Goal: Task Accomplishment & Management: Manage account settings

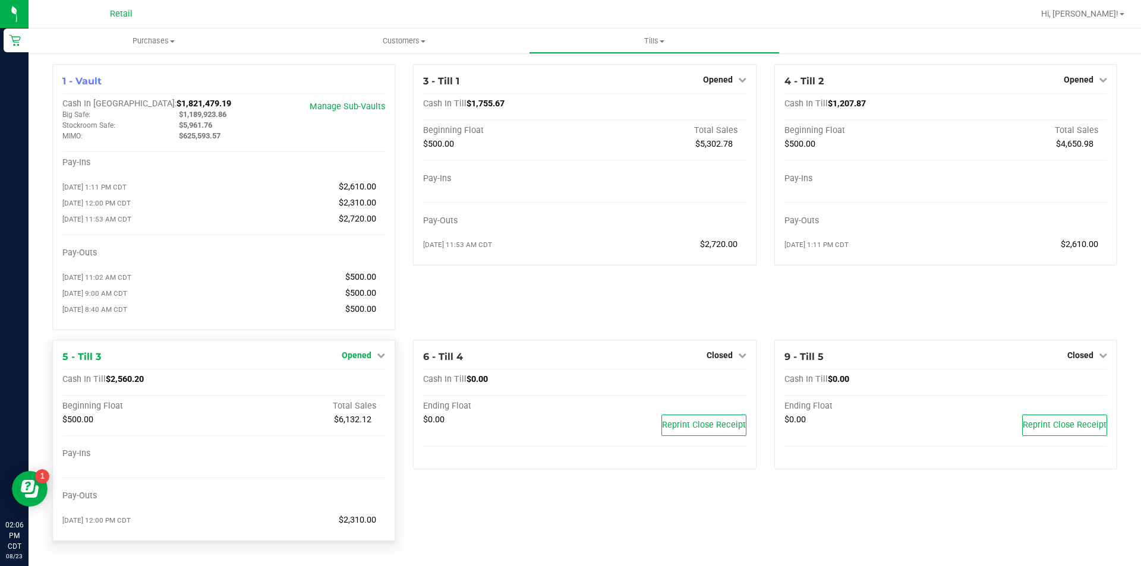
click at [381, 359] on icon at bounding box center [381, 355] width 8 height 8
click at [362, 384] on link "Close Till" at bounding box center [358, 380] width 32 height 10
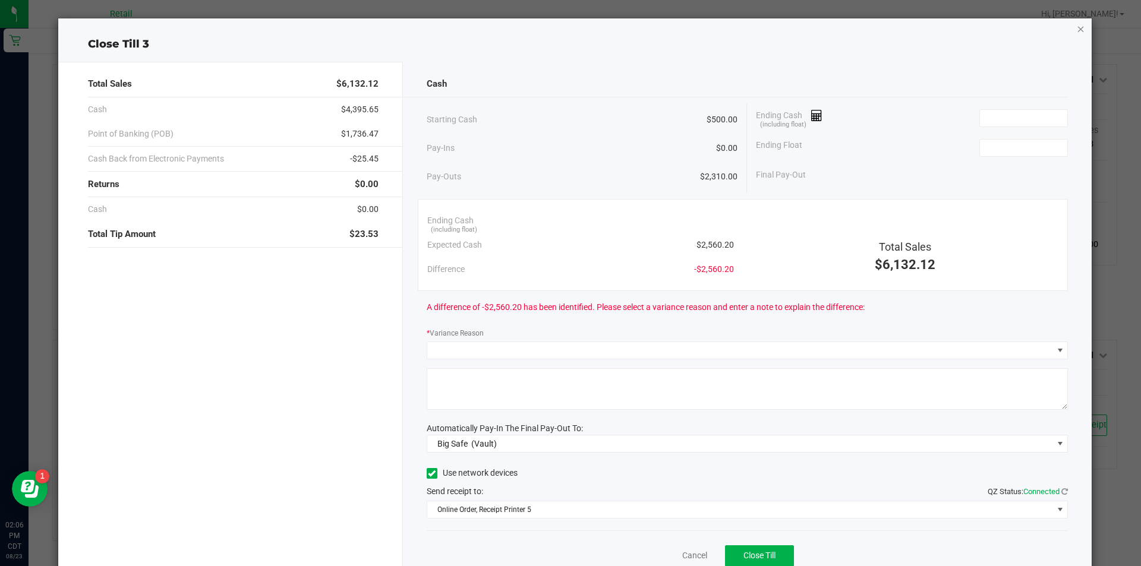
click at [1077, 28] on icon "button" at bounding box center [1081, 28] width 8 height 14
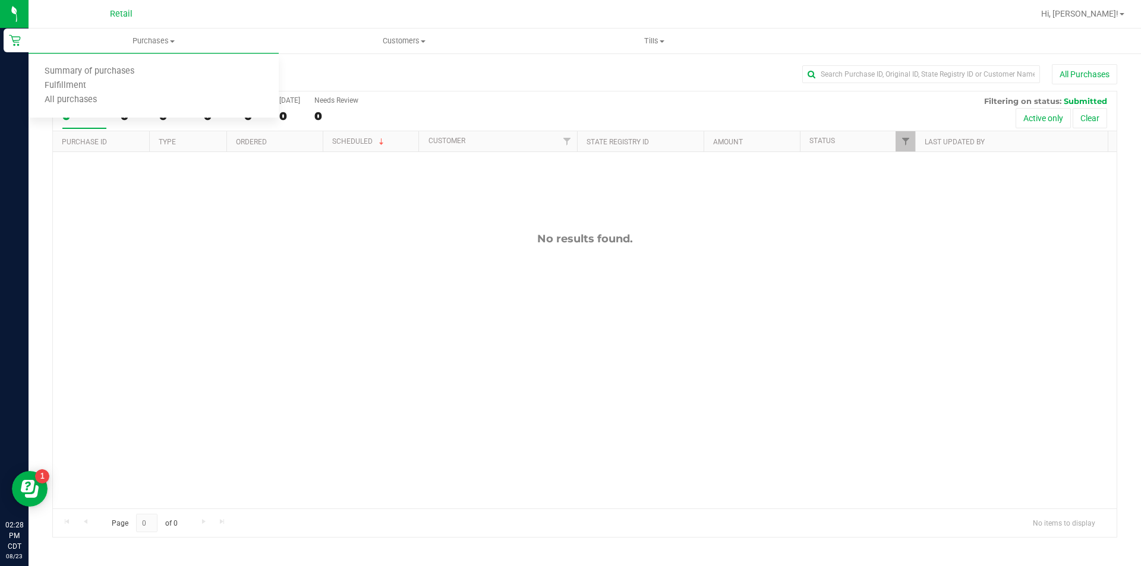
click at [88, 101] on span "All purchases" at bounding box center [71, 100] width 84 height 10
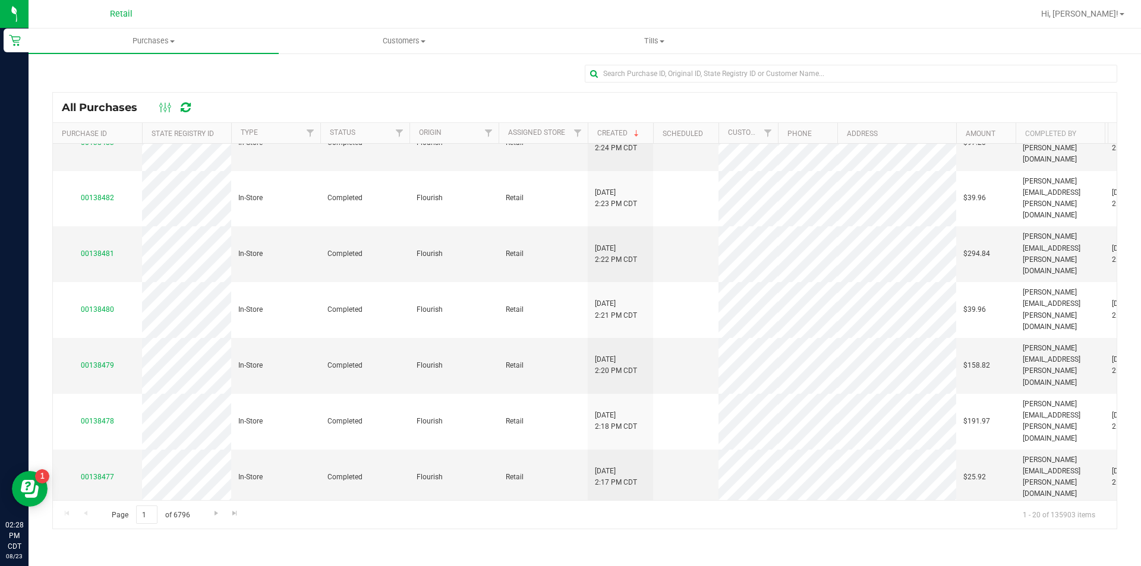
scroll to position [90, 0]
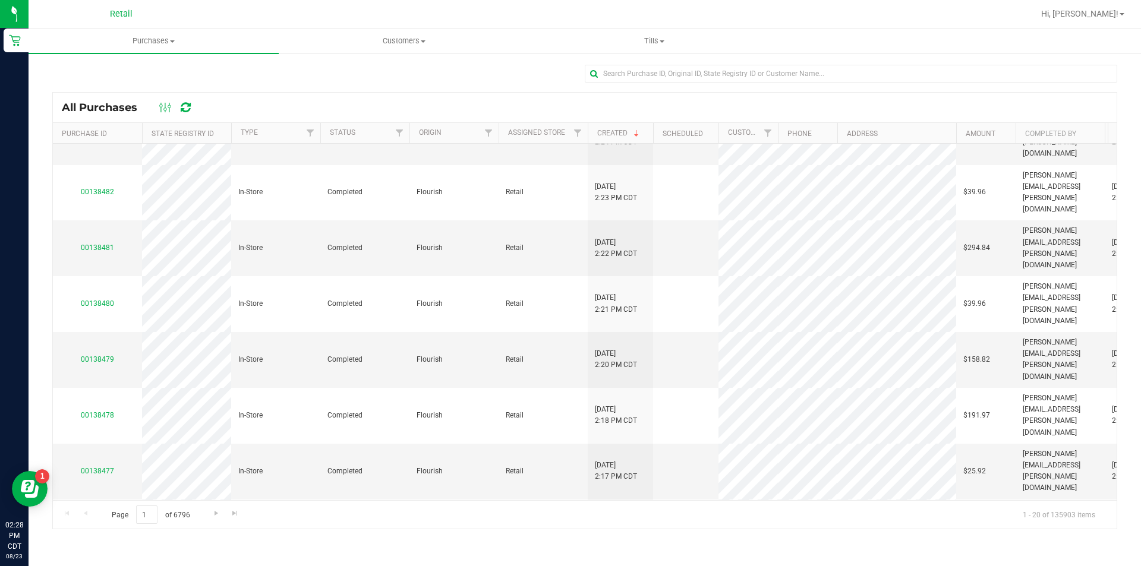
click at [100, 561] on link "00138475" at bounding box center [97, 565] width 33 height 8
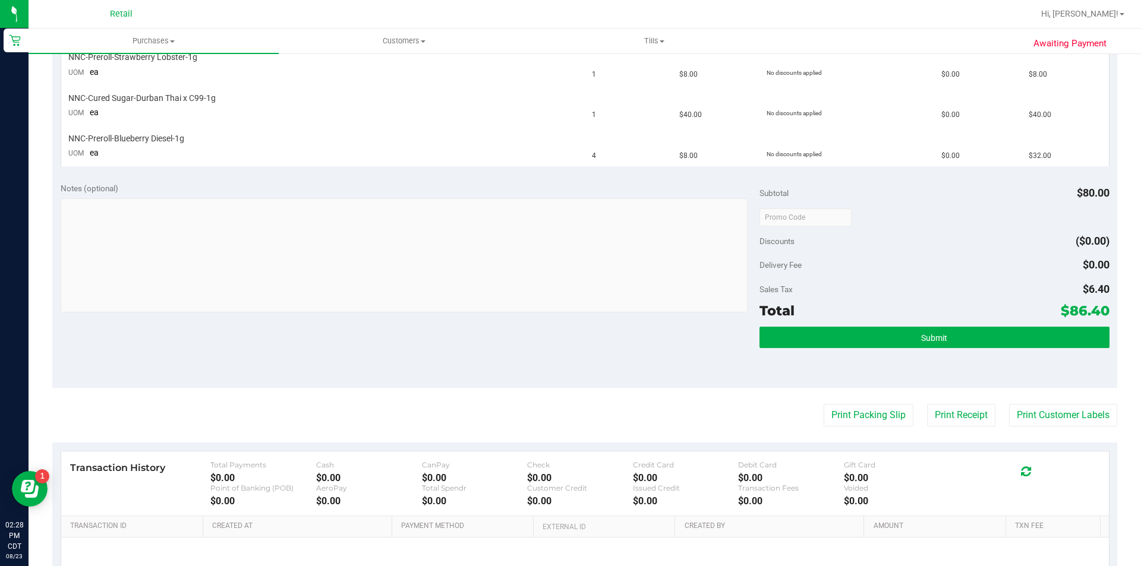
scroll to position [355, 0]
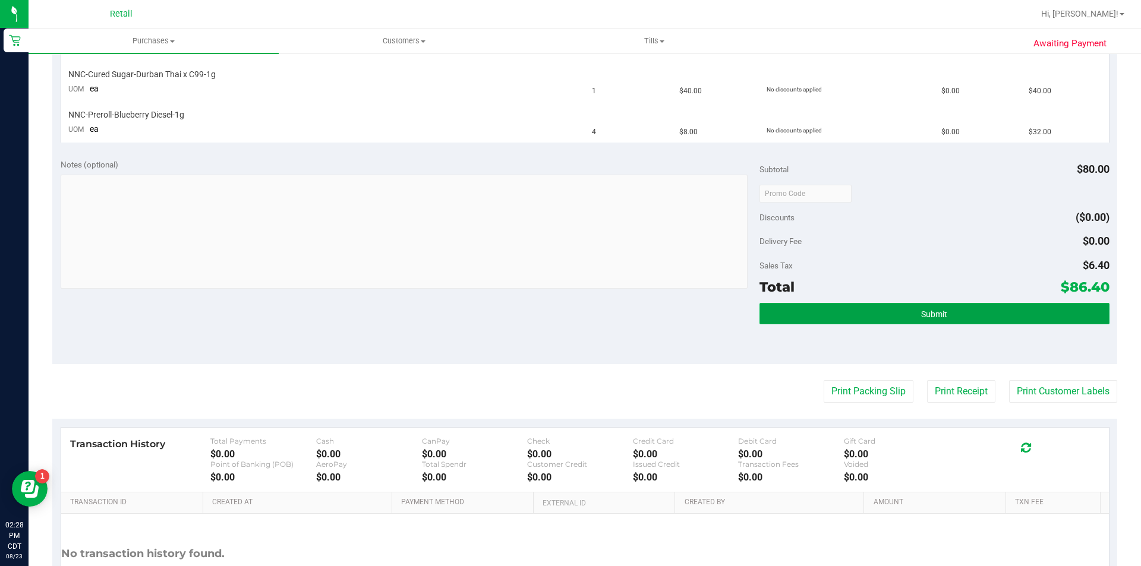
click at [921, 314] on span "Submit" at bounding box center [934, 315] width 26 height 10
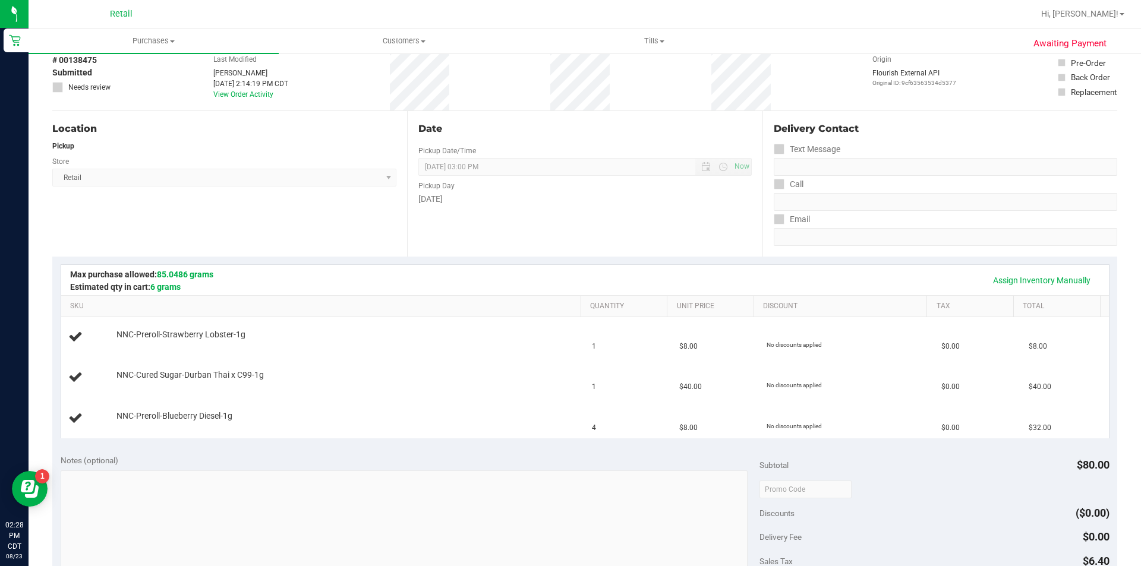
scroll to position [0, 0]
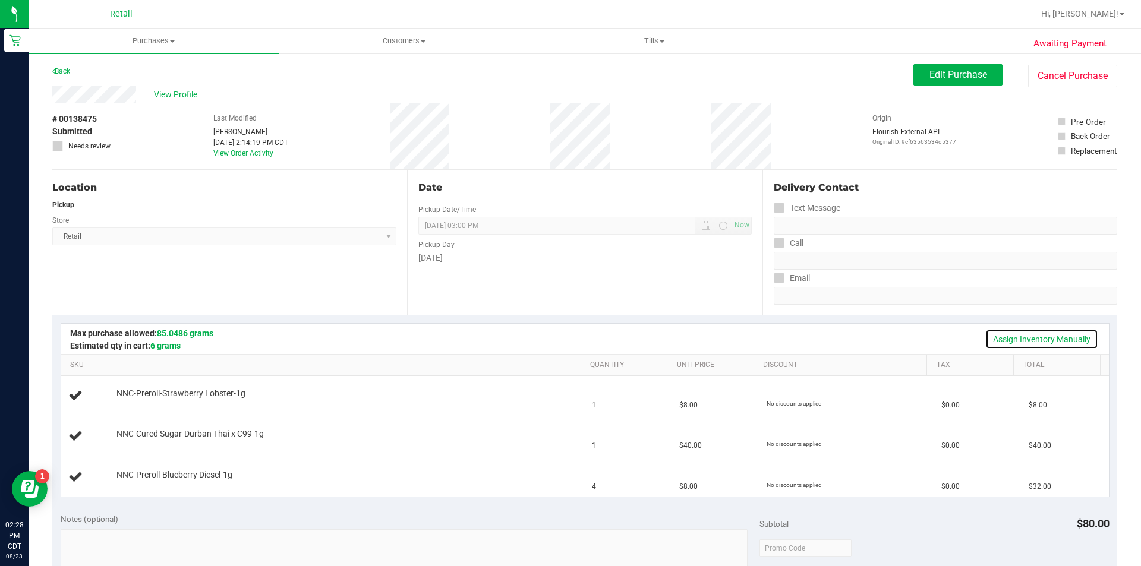
click at [1012, 337] on link "Assign Inventory Manually" at bounding box center [1041, 339] width 113 height 20
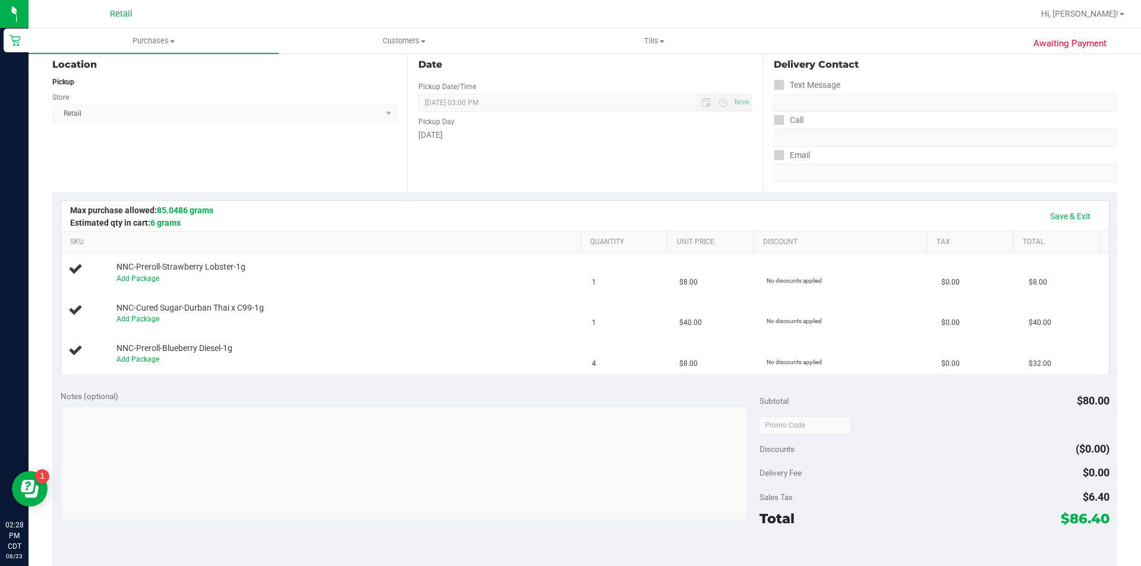
scroll to position [143, 0]
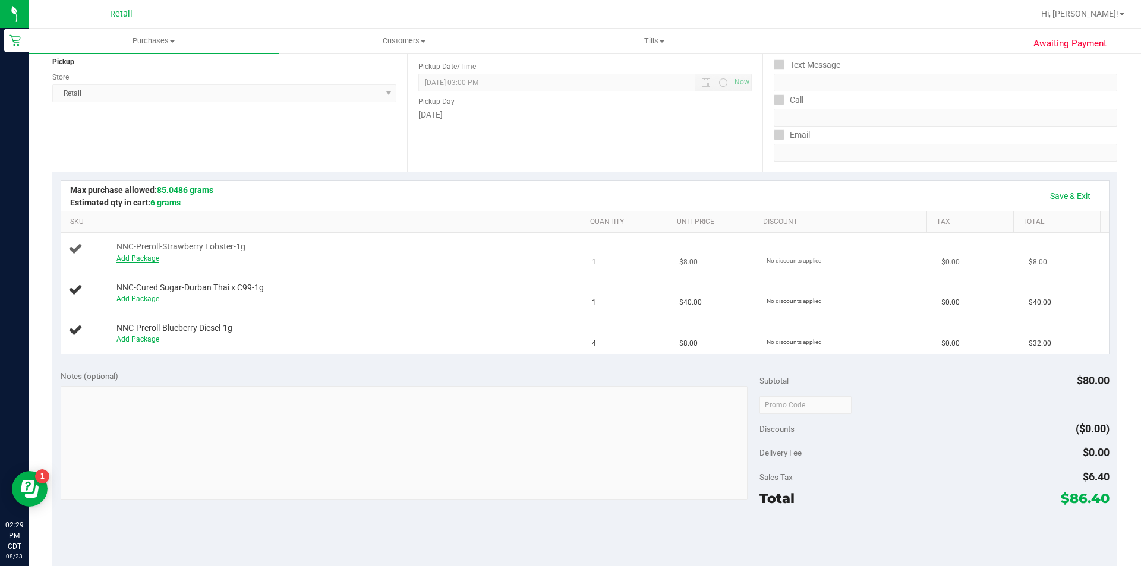
click at [141, 261] on link "Add Package" at bounding box center [137, 258] width 43 height 8
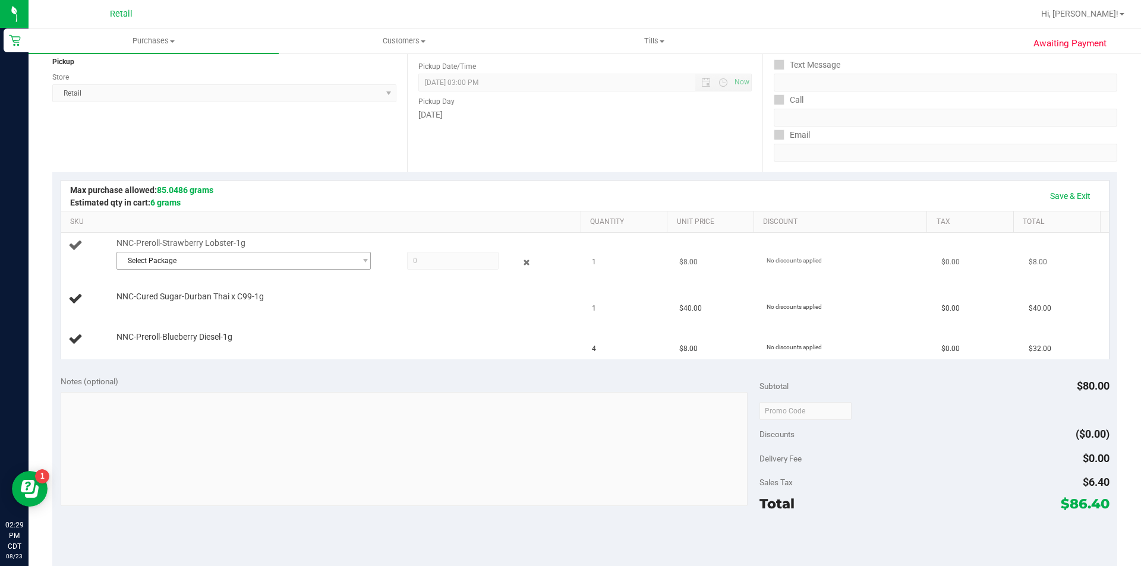
click at [159, 262] on span "Select Package" at bounding box center [236, 261] width 238 height 17
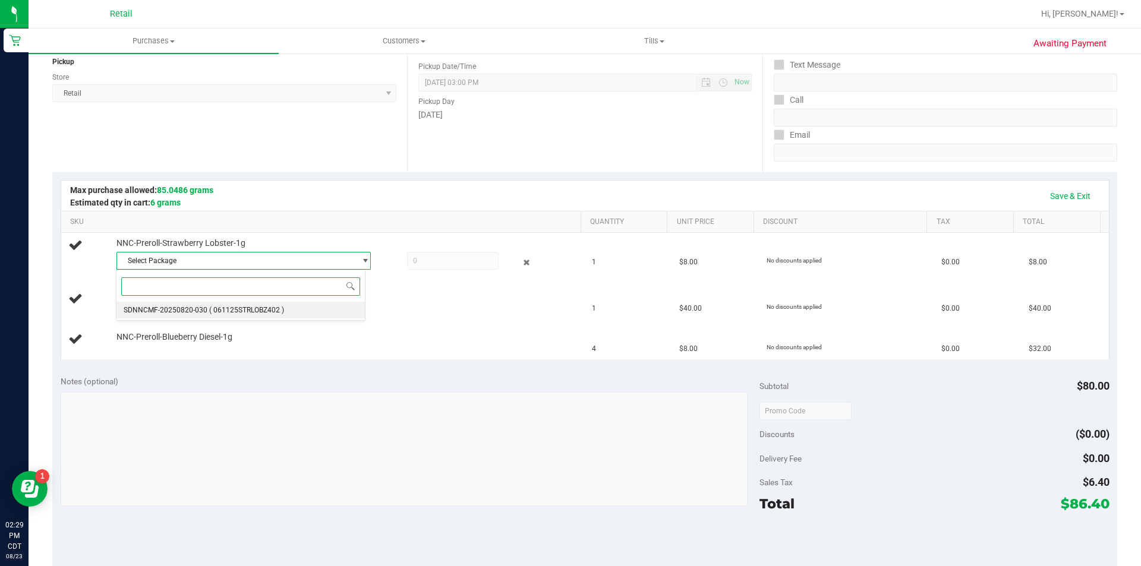
click at [246, 314] on span "( 061125STRLOBZ402 )" at bounding box center [246, 310] width 75 height 8
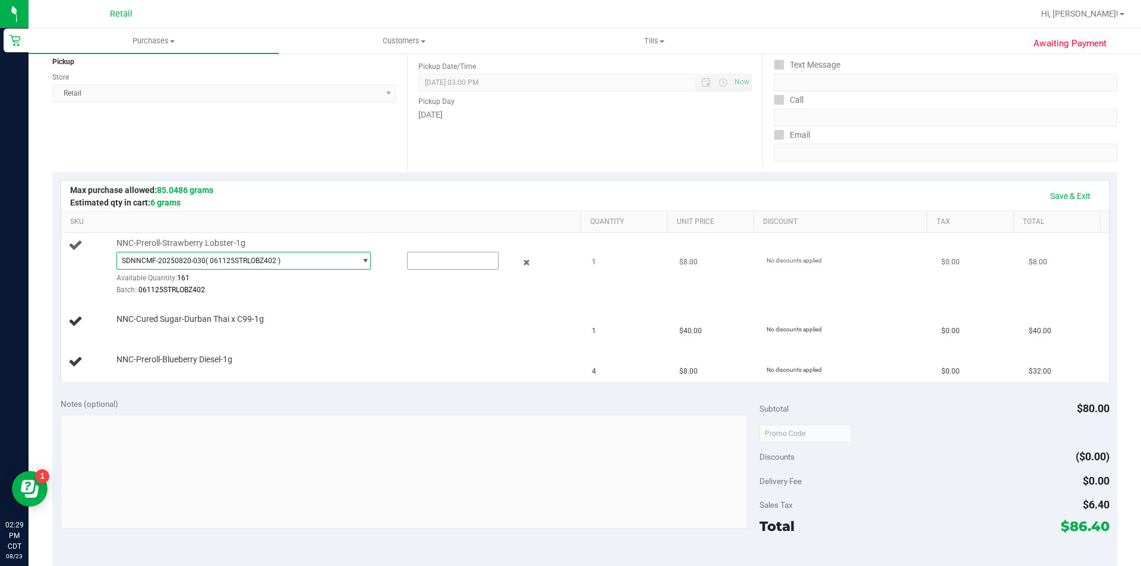
click at [425, 261] on input "text" at bounding box center [453, 261] width 90 height 17
type input "1"
click at [376, 296] on div at bounding box center [345, 296] width 459 height 1
type input "1.0000"
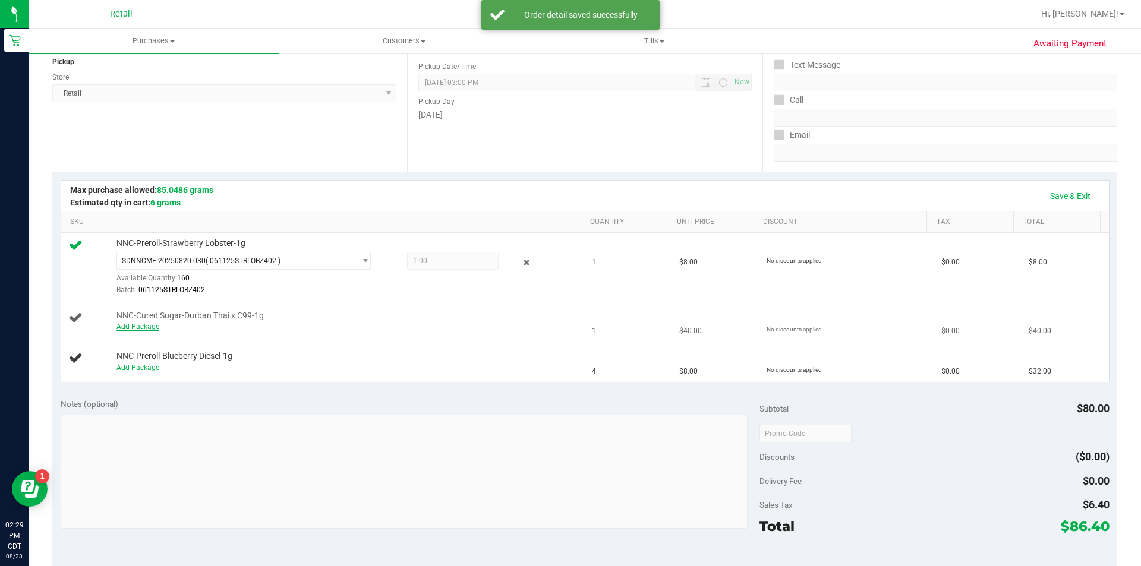
click at [147, 327] on link "Add Package" at bounding box center [137, 327] width 43 height 8
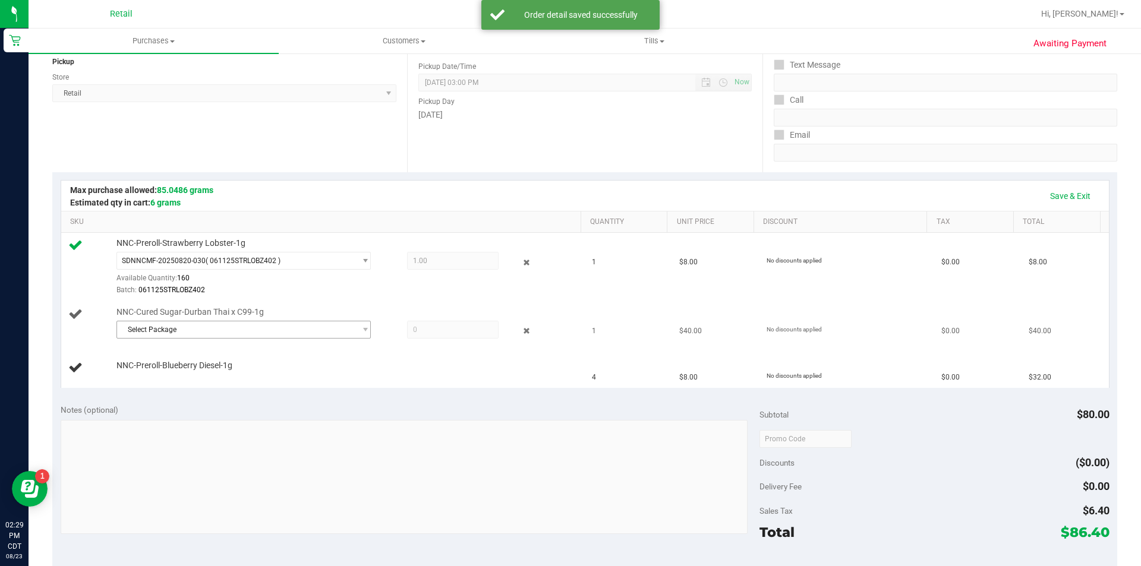
click at [171, 328] on span "Select Package" at bounding box center [236, 329] width 238 height 17
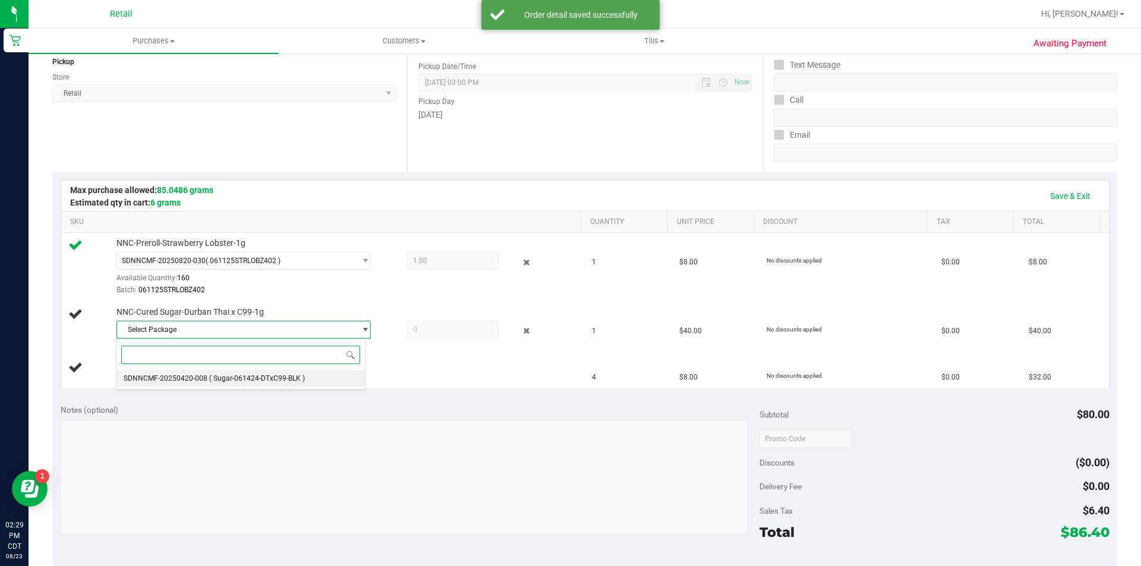
click at [279, 378] on span "( Sugar-061424-DTxC99-BLK )" at bounding box center [257, 378] width 96 height 8
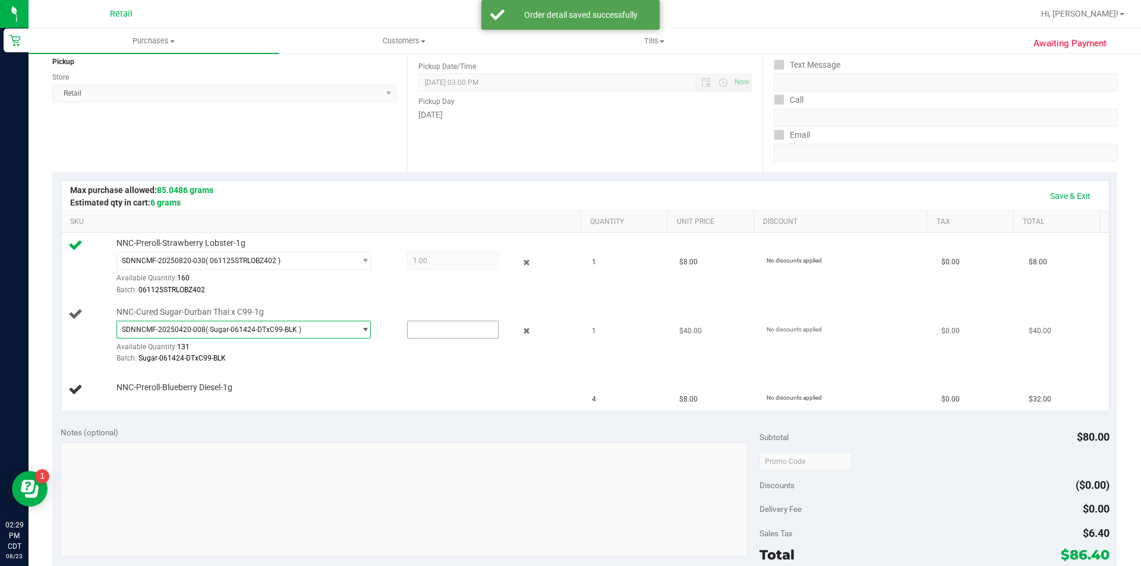
click at [432, 327] on input "text" at bounding box center [453, 329] width 90 height 17
type input "1"
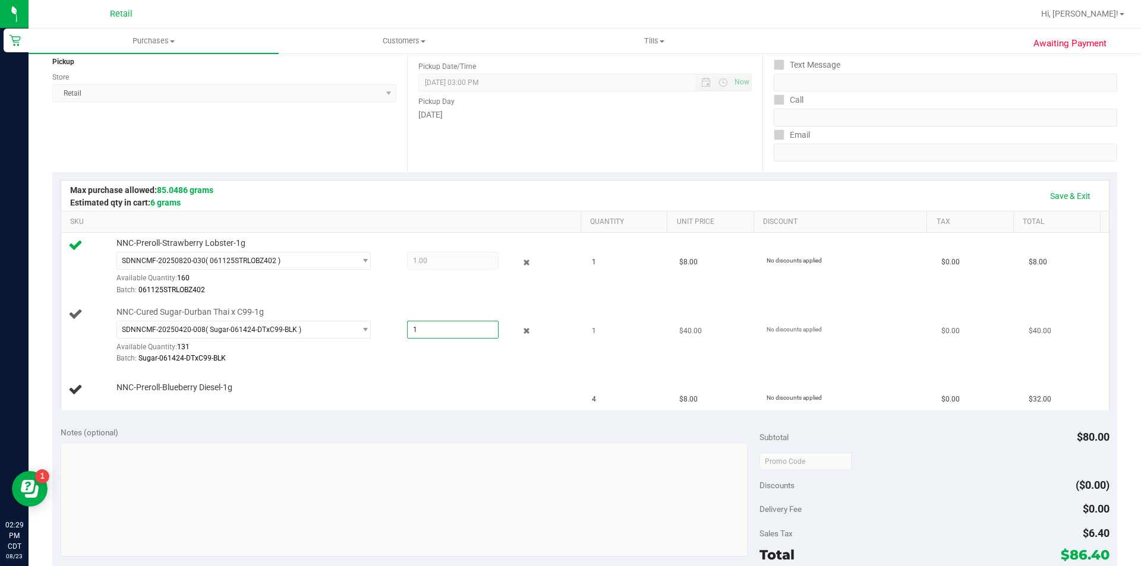
click at [341, 361] on div "Batch: Sugar-061424-DTxC99-BLK" at bounding box center [345, 358] width 459 height 11
type input "1.0000"
click at [147, 399] on link "Add Package" at bounding box center [137, 396] width 43 height 8
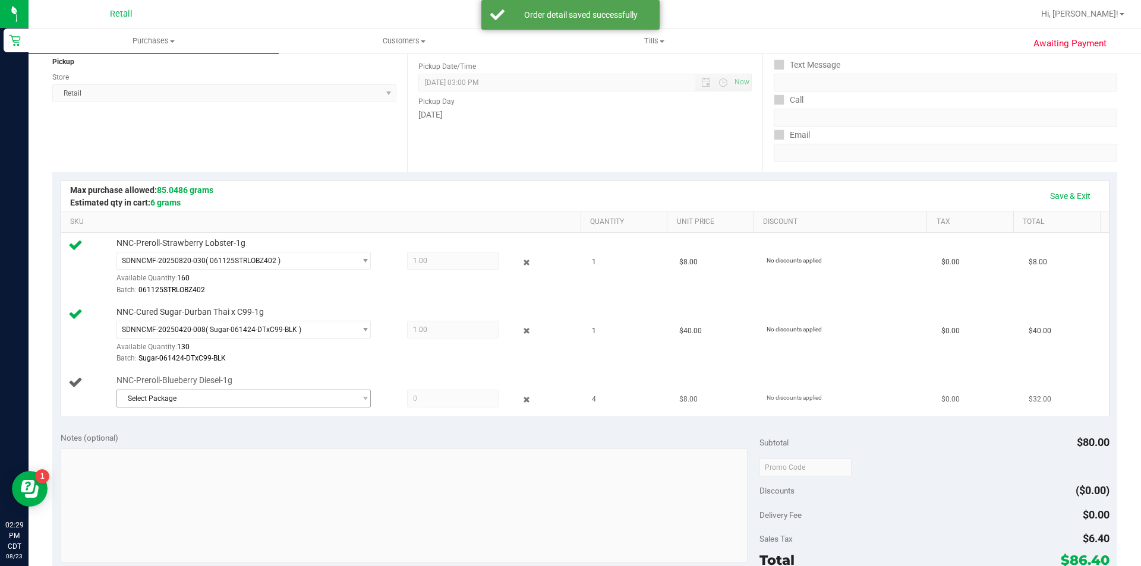
click at [166, 399] on span "Select Package" at bounding box center [236, 398] width 238 height 17
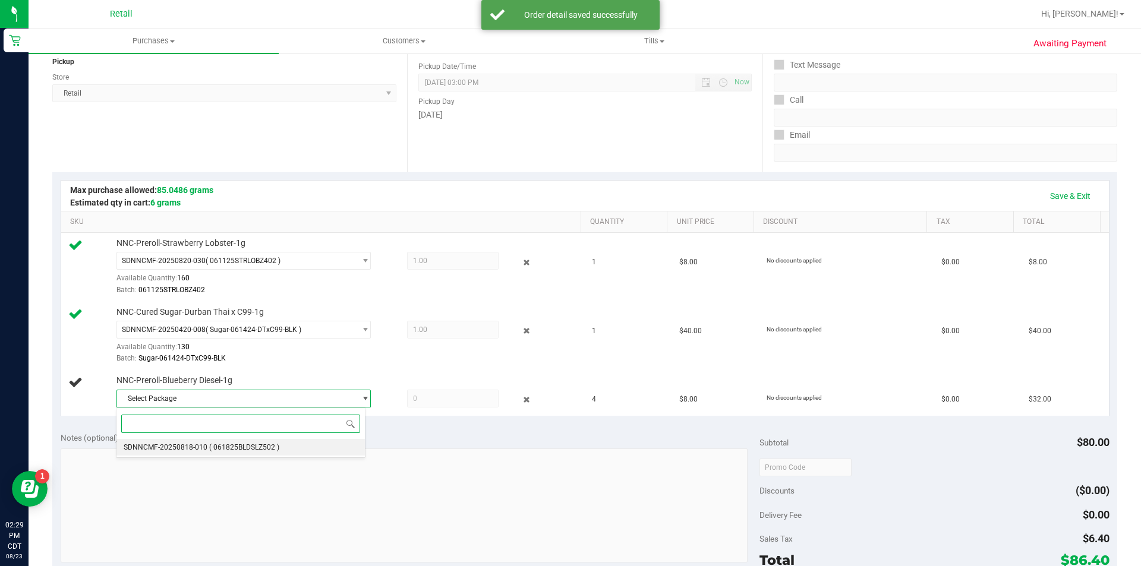
click at [237, 446] on span "( 061825BLDSLZ502 )" at bounding box center [244, 447] width 70 height 8
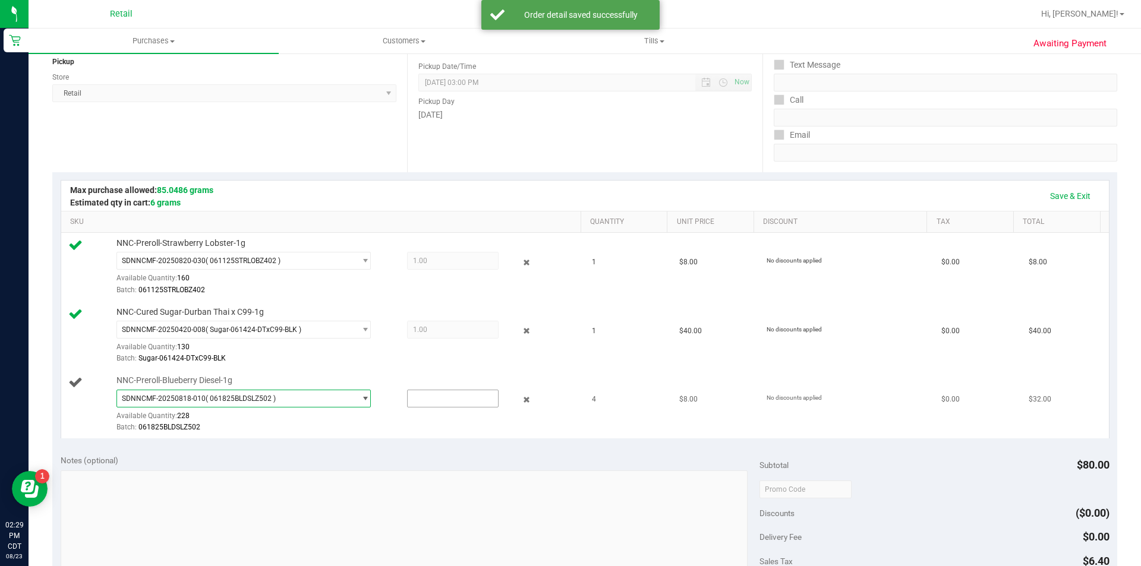
click at [427, 396] on input "text" at bounding box center [453, 398] width 90 height 17
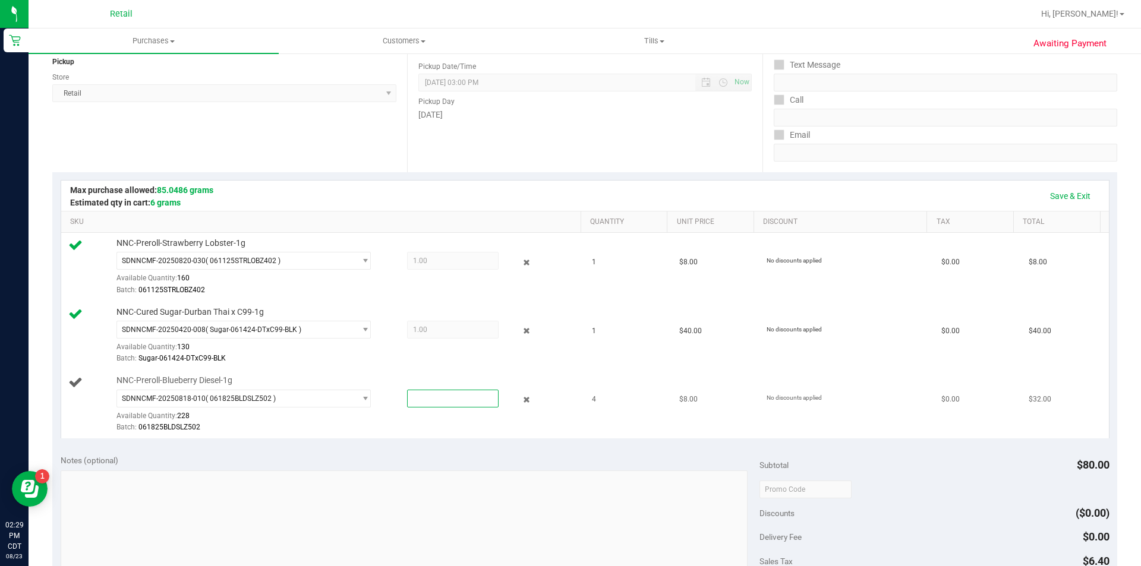
type input "1"
click at [324, 430] on div "Batch: 061825BLDSLZ502" at bounding box center [345, 427] width 459 height 11
type input "1.0000"
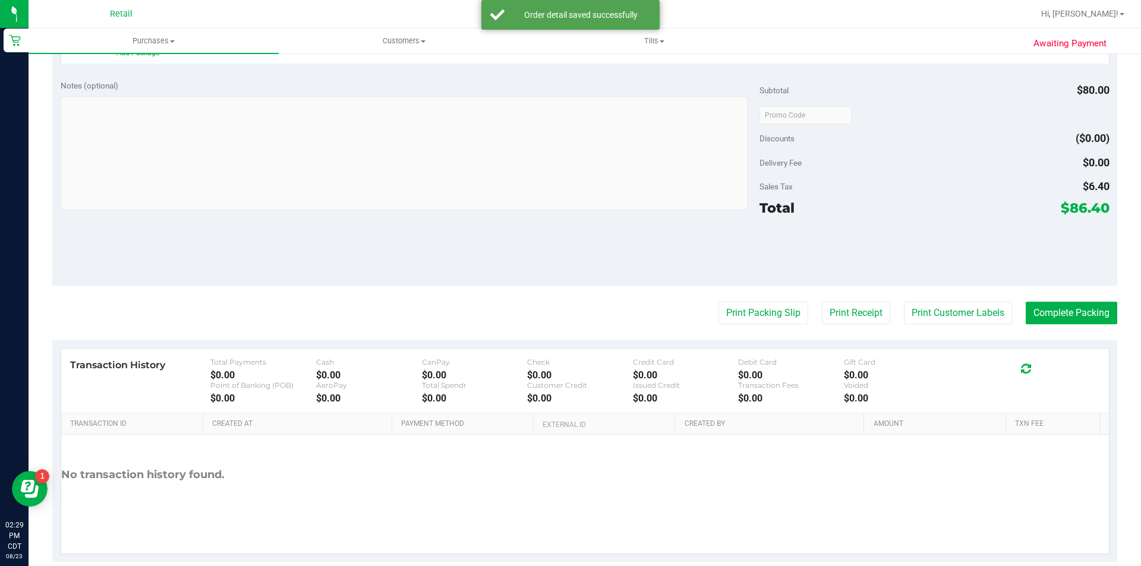
scroll to position [548, 0]
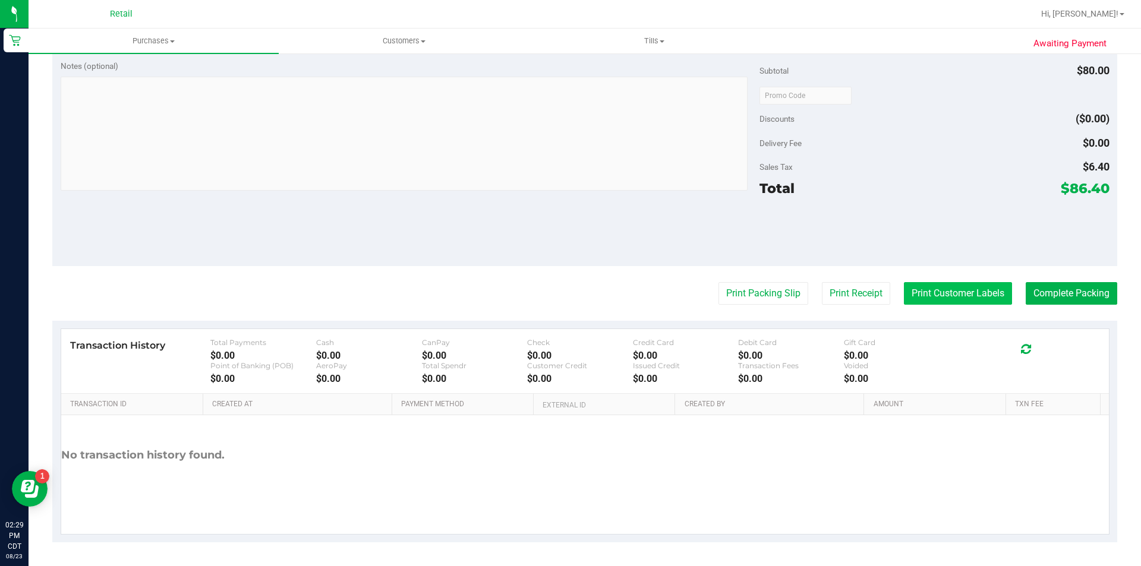
click at [935, 291] on button "Print Customer Labels" at bounding box center [958, 293] width 108 height 23
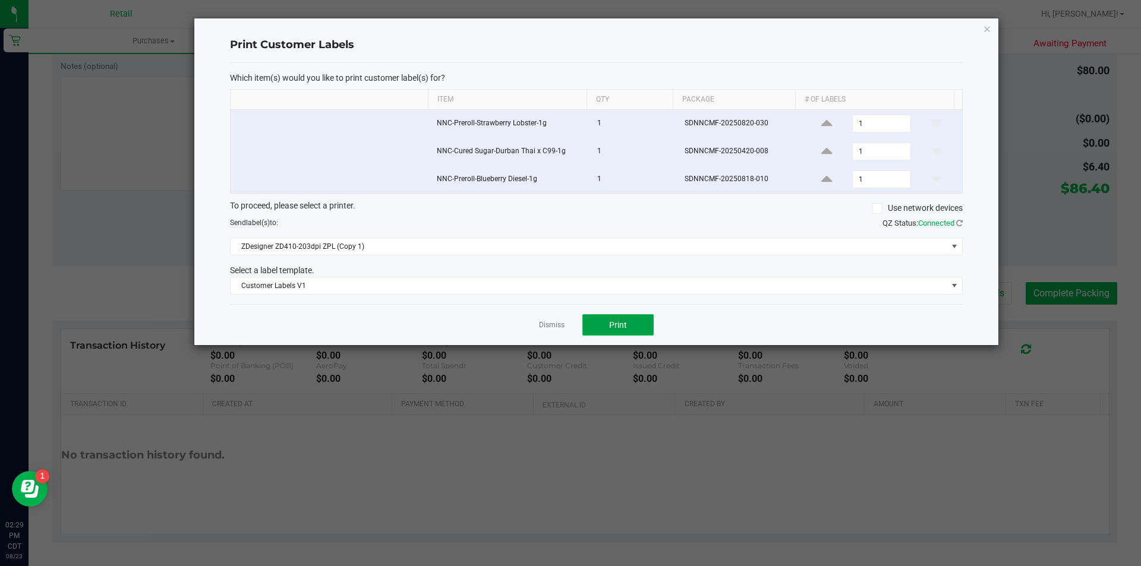
click at [613, 327] on span "Print" at bounding box center [618, 325] width 18 height 10
click at [989, 29] on icon "button" at bounding box center [987, 28] width 8 height 14
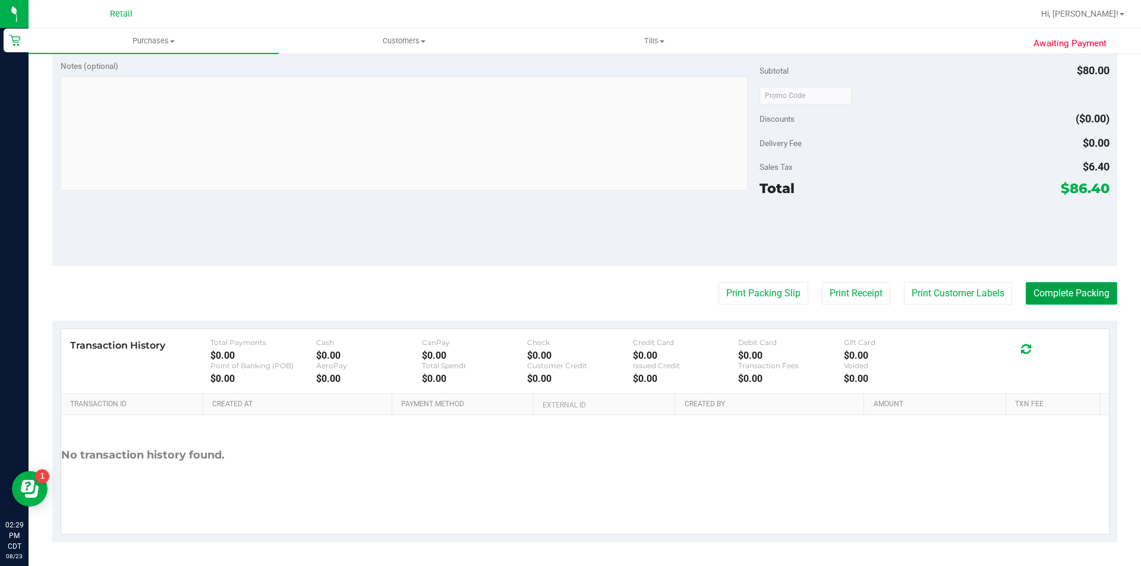
click at [1056, 288] on button "Complete Packing" at bounding box center [1070, 293] width 91 height 23
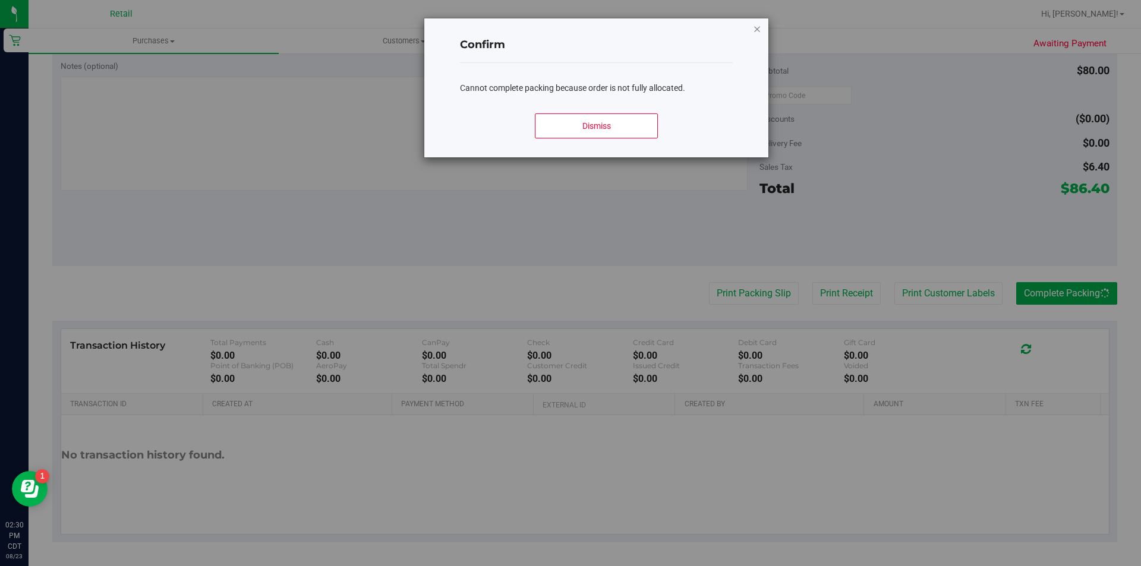
click at [757, 31] on icon "Close modal" at bounding box center [757, 28] width 8 height 14
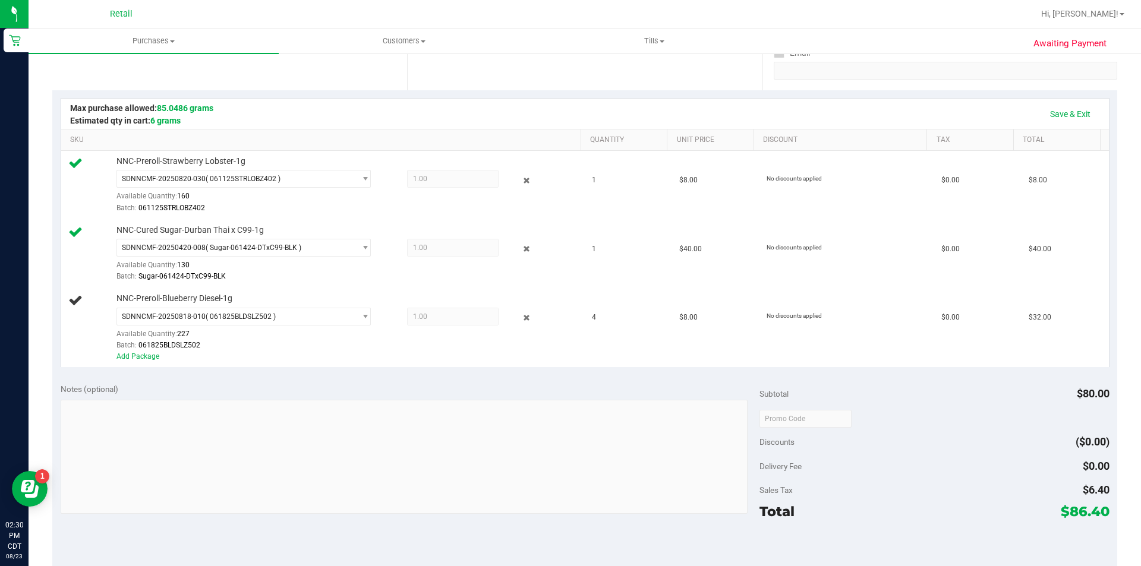
scroll to position [223, 0]
click at [138, 358] on link "Add Package" at bounding box center [137, 358] width 43 height 8
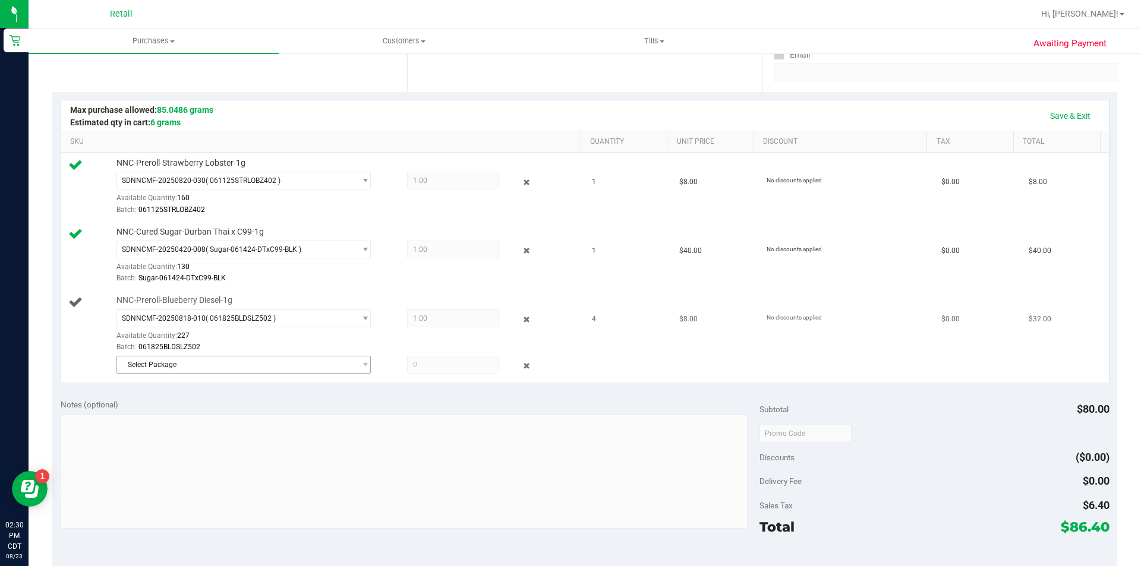
click at [165, 367] on span "Select Package" at bounding box center [236, 364] width 238 height 17
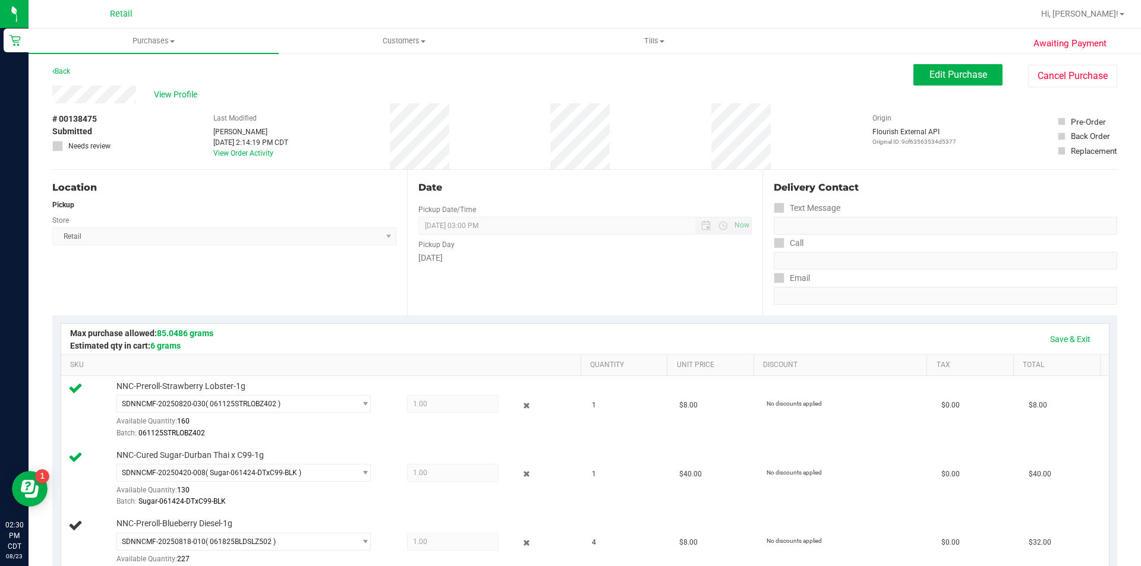
scroll to position [1, 0]
click at [952, 72] on span "Edit Purchase" at bounding box center [958, 73] width 58 height 11
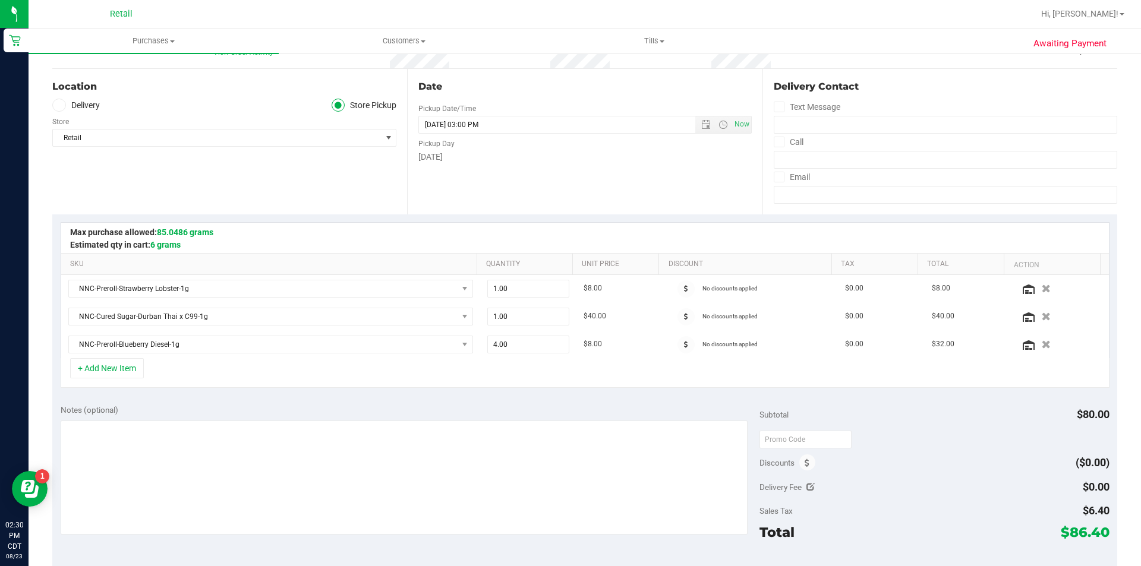
scroll to position [103, 0]
click at [618, 385] on div "+ Add New Item" at bounding box center [585, 371] width 1049 height 30
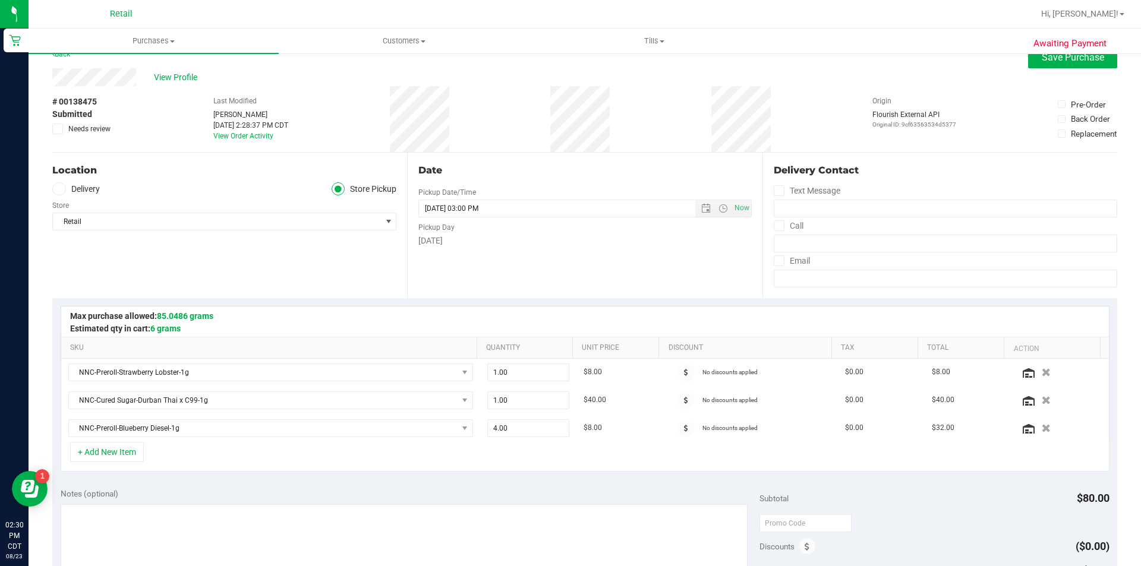
scroll to position [0, 0]
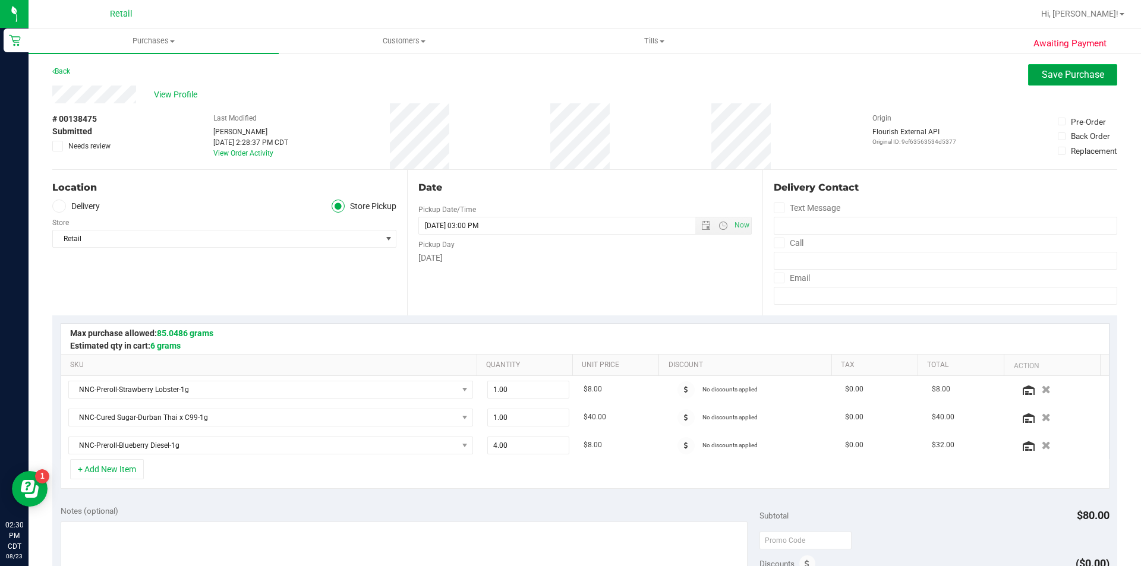
click at [1060, 74] on span "Save Purchase" at bounding box center [1073, 74] width 62 height 11
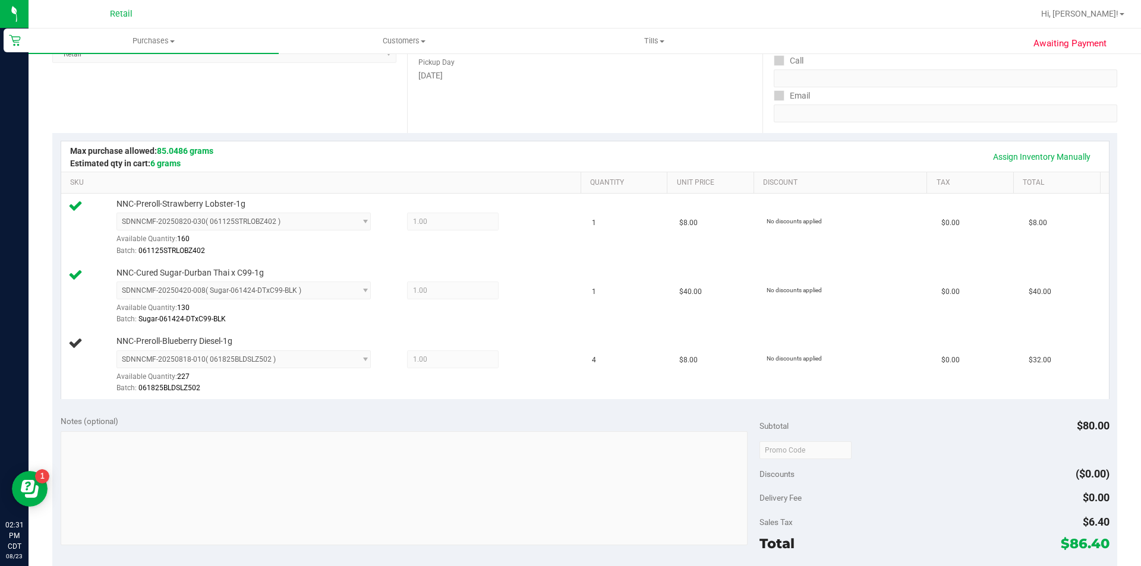
scroll to position [162, 0]
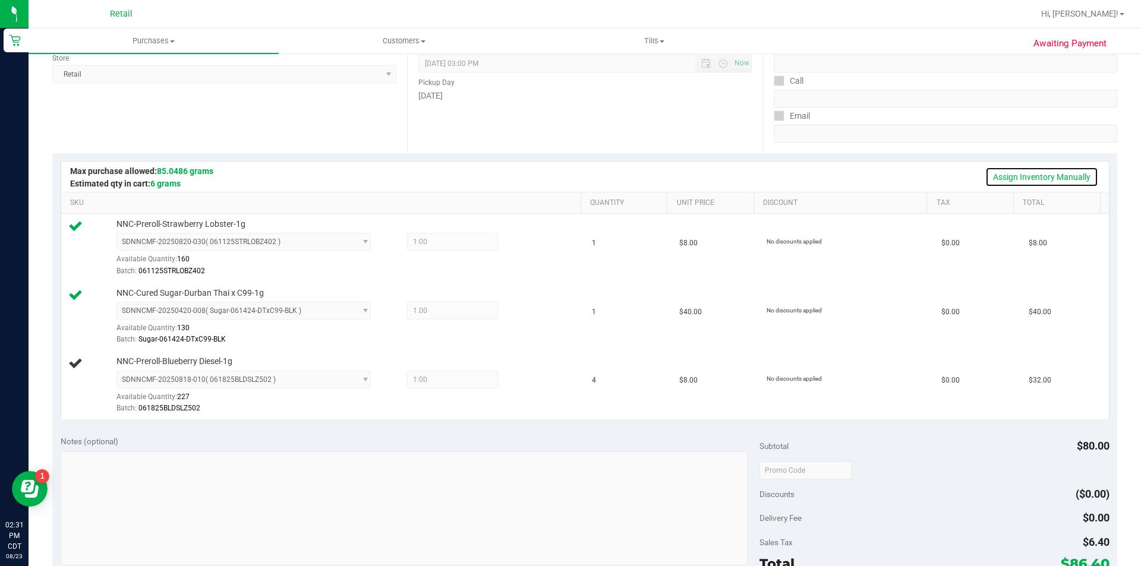
click at [1044, 177] on link "Assign Inventory Manually" at bounding box center [1041, 177] width 113 height 20
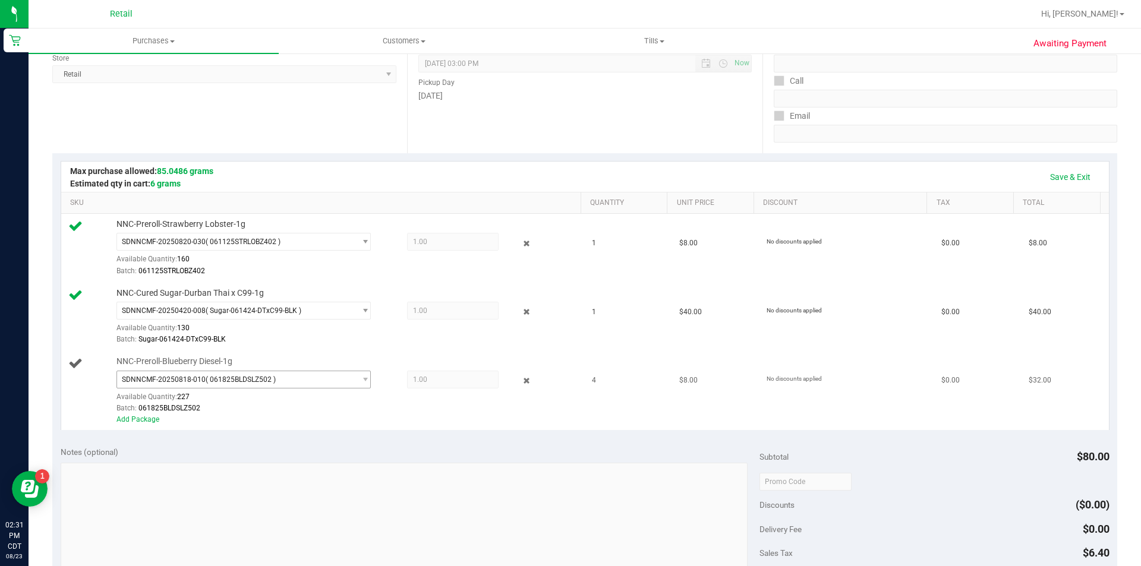
click at [324, 385] on span "SDNNCMF-20250818-010 ( 061825BLDSLZ502 )" at bounding box center [236, 379] width 238 height 17
click at [444, 381] on span "1.00 1" at bounding box center [452, 380] width 91 height 18
click at [450, 383] on span "1.00 1" at bounding box center [452, 380] width 91 height 18
click at [150, 419] on link "Add Package" at bounding box center [137, 419] width 43 height 8
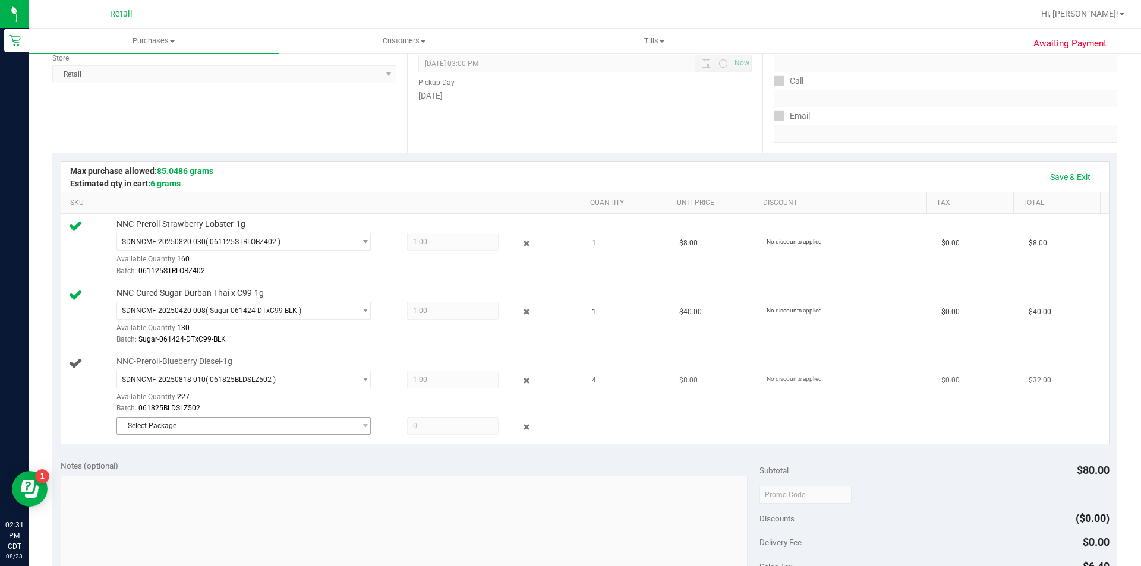
click at [201, 426] on span "Select Package" at bounding box center [236, 426] width 238 height 17
click at [289, 419] on span "Select Package" at bounding box center [236, 426] width 238 height 17
click at [473, 386] on span "1.00 1" at bounding box center [452, 380] width 91 height 18
click at [674, 395] on td "$8.00" at bounding box center [715, 397] width 87 height 92
click at [1071, 167] on link "Save & Exit" at bounding box center [1070, 177] width 56 height 20
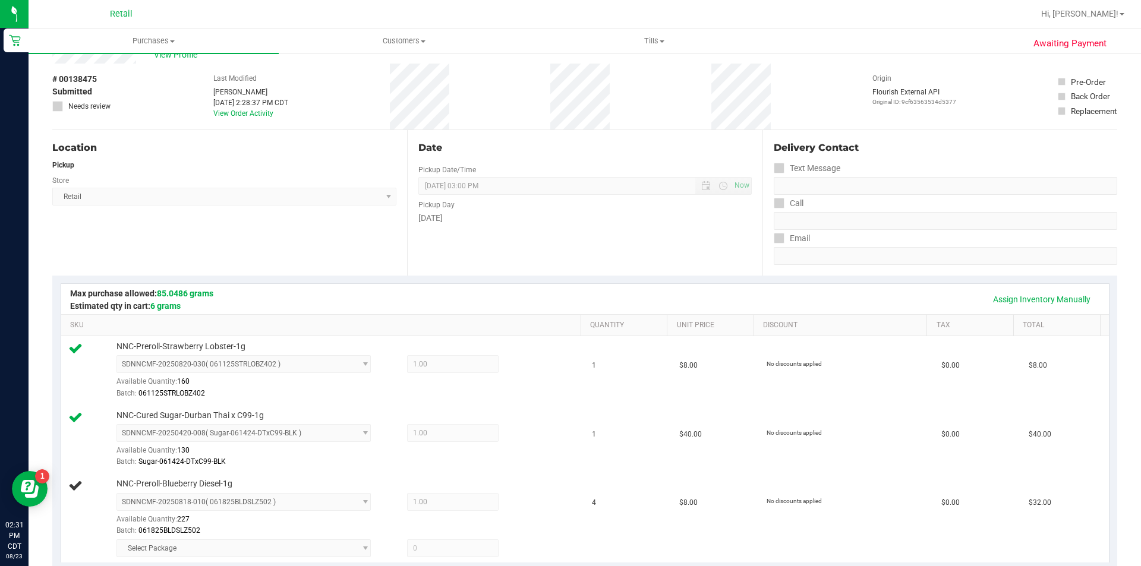
scroll to position [0, 0]
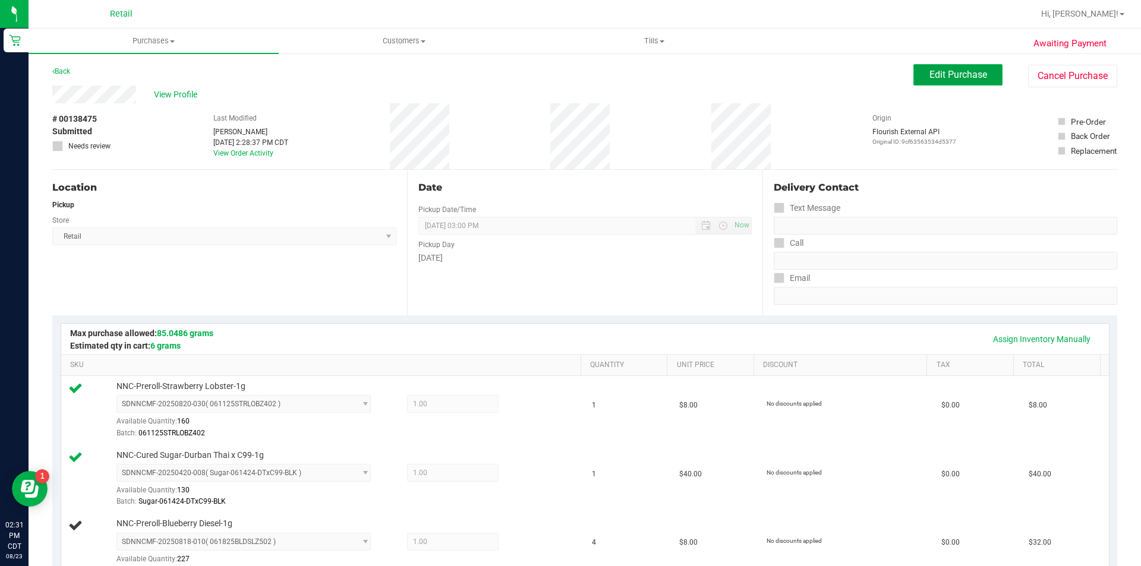
click at [954, 65] on button "Edit Purchase" at bounding box center [957, 74] width 89 height 21
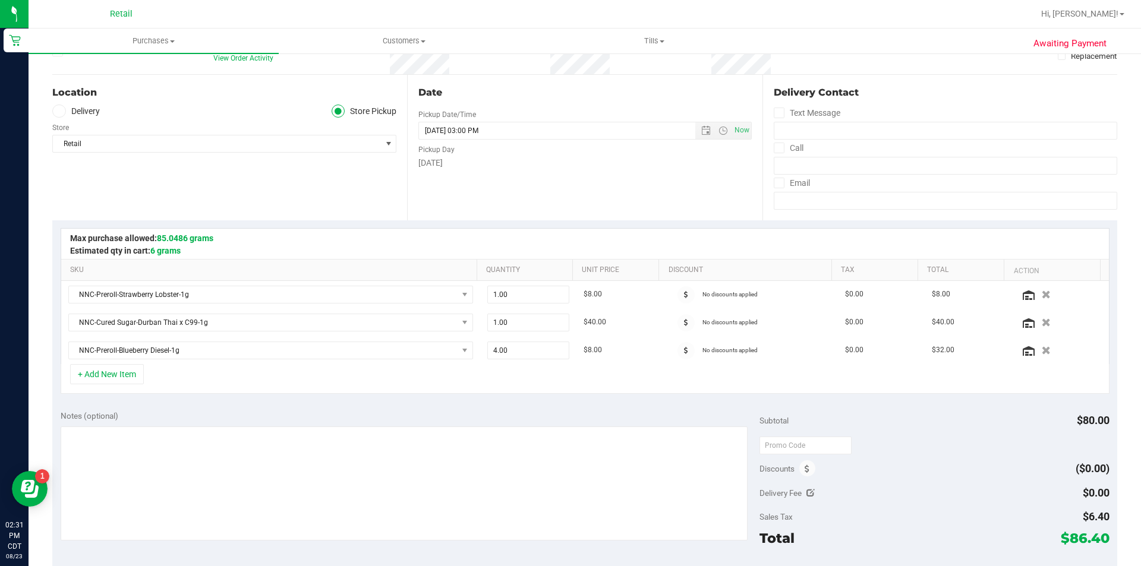
scroll to position [130, 0]
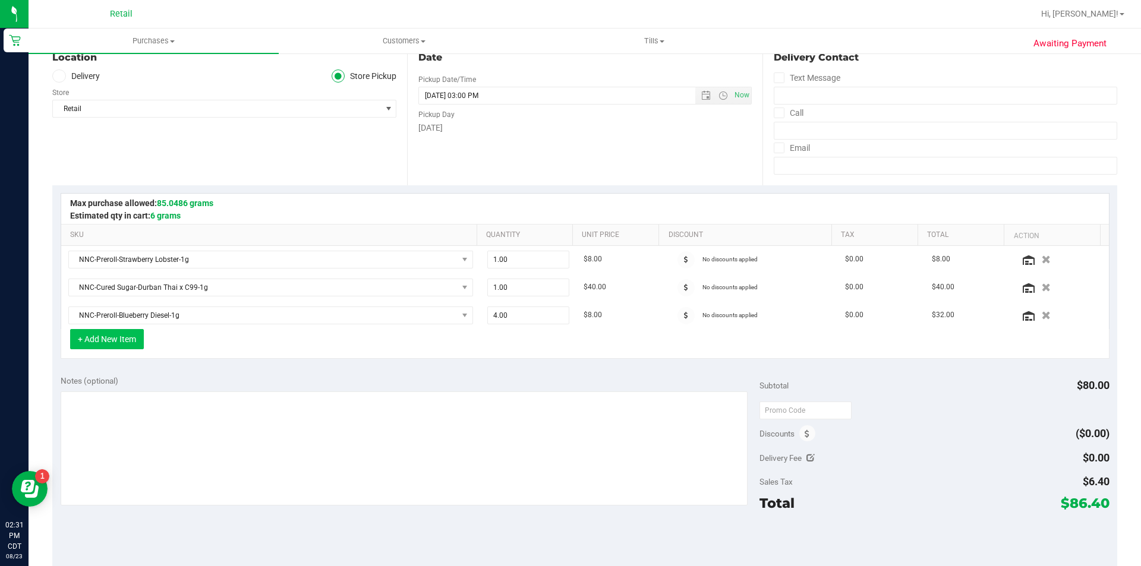
click at [117, 340] on button "+ Add New Item" at bounding box center [107, 339] width 74 height 20
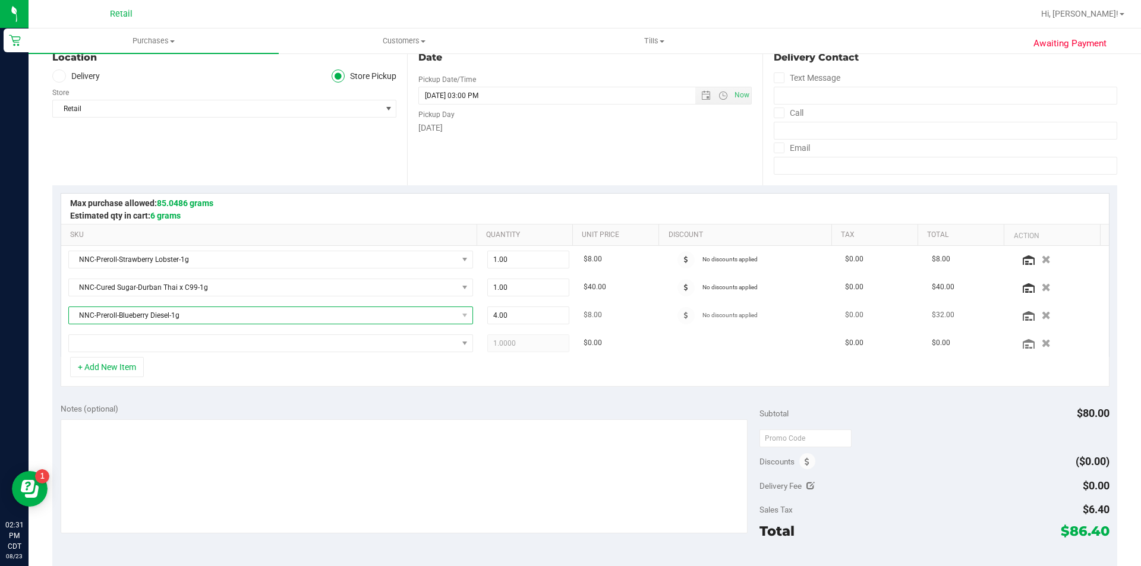
click at [254, 321] on span "NNC-Preroll-Blueberry Diesel-1g" at bounding box center [263, 315] width 389 height 17
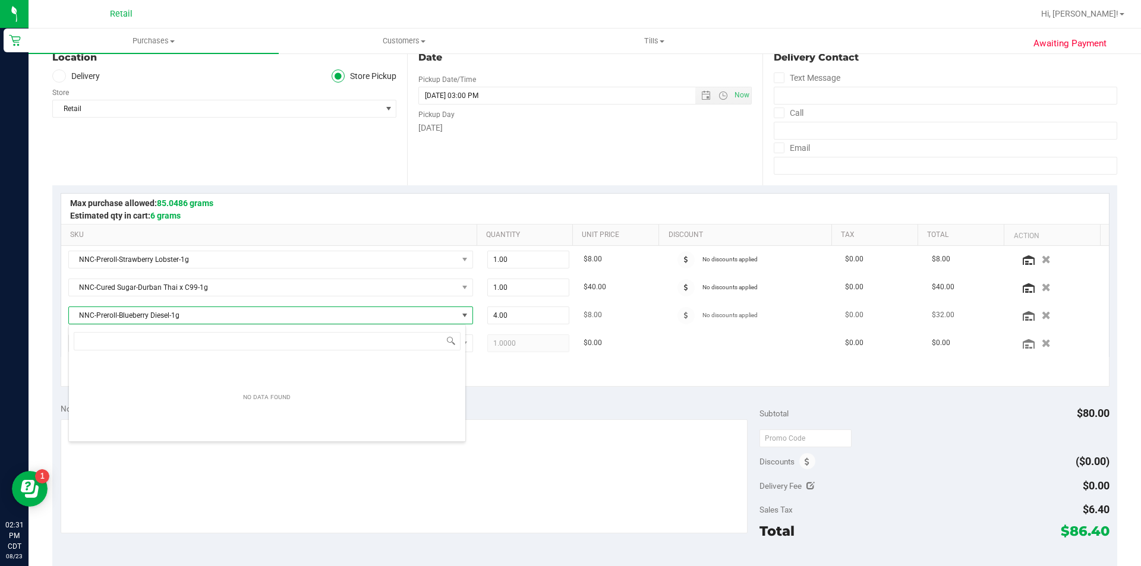
scroll to position [18, 397]
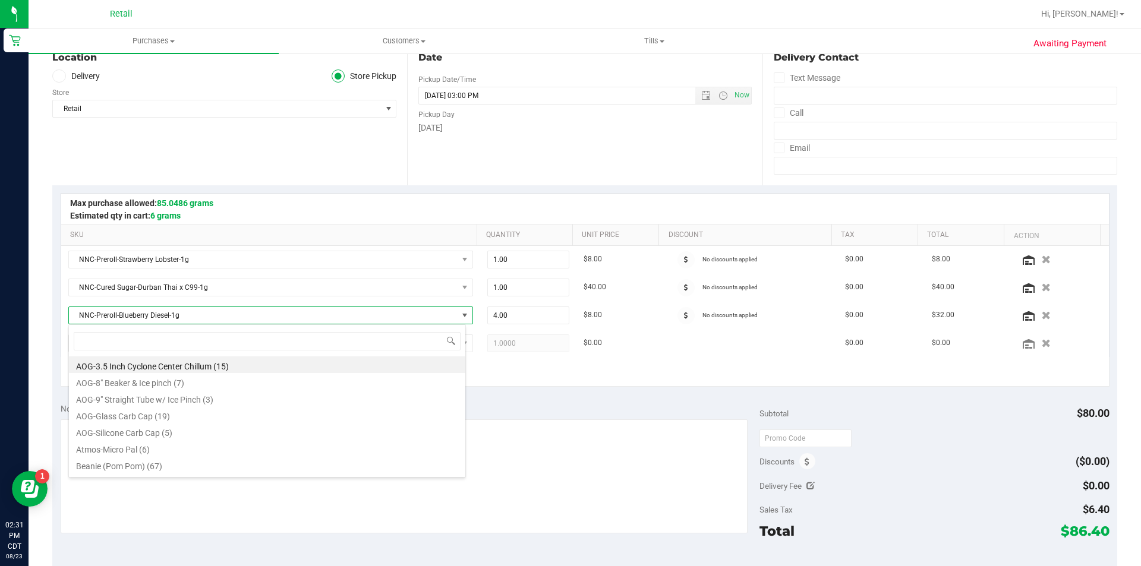
click at [525, 375] on div "+ Add New Item" at bounding box center [585, 372] width 1049 height 30
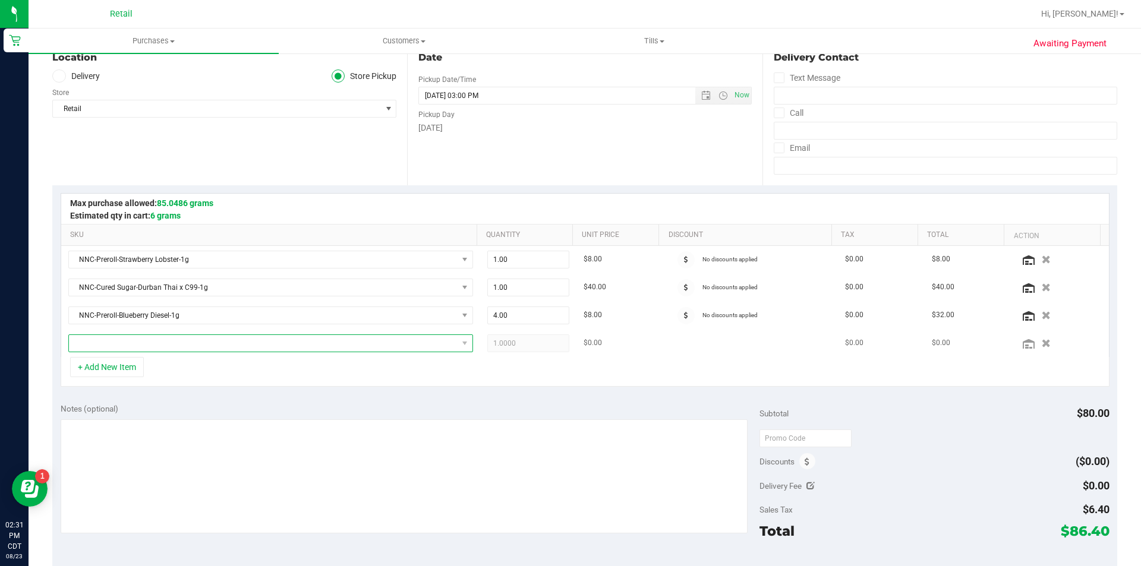
click at [168, 345] on span "NO DATA FOUND" at bounding box center [263, 343] width 389 height 17
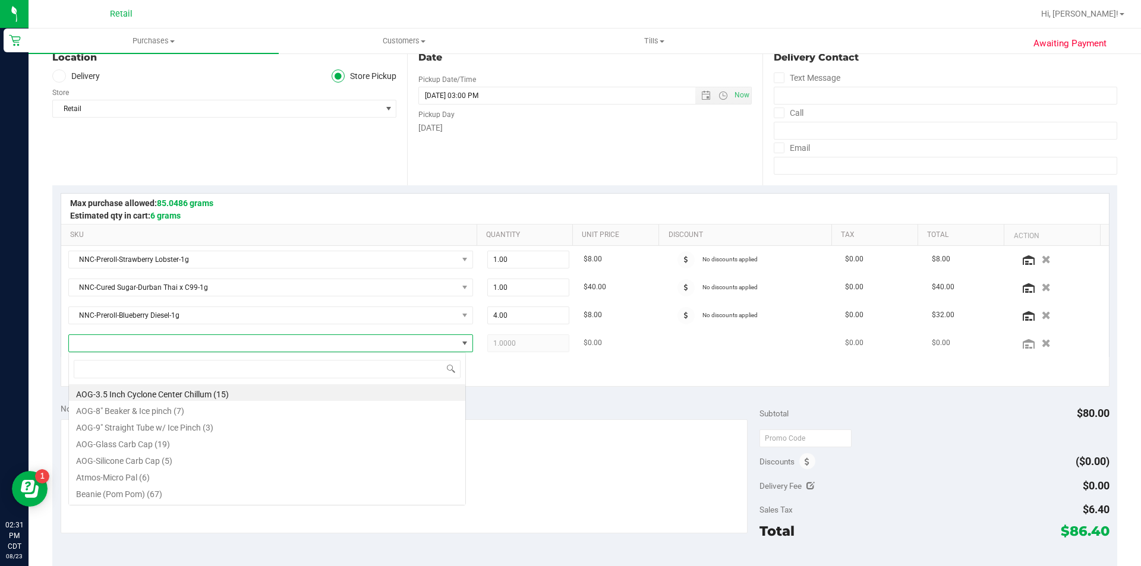
scroll to position [18, 394]
type input "blue"
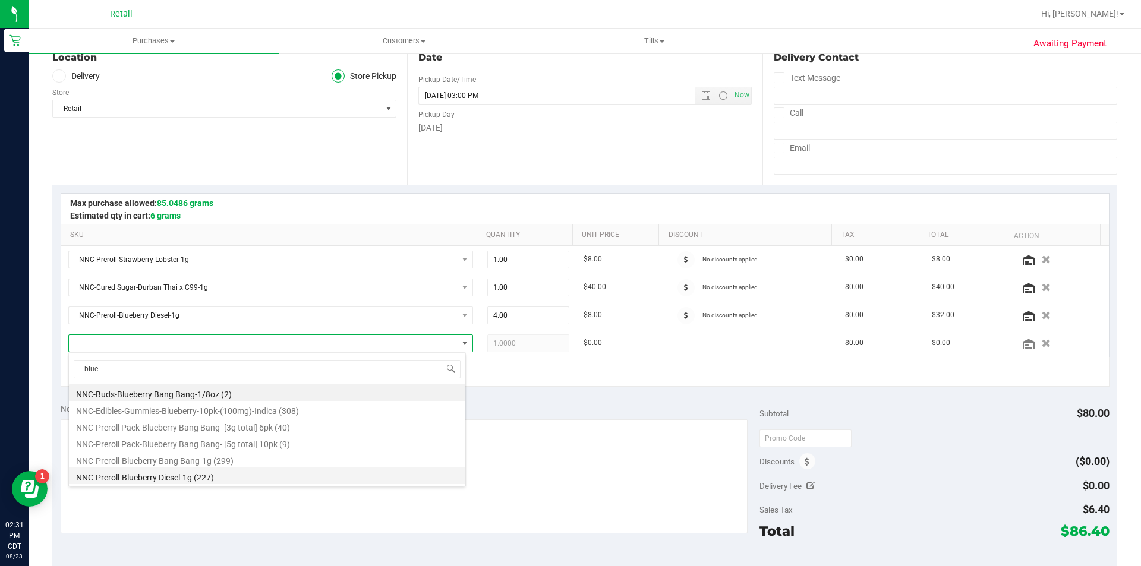
click at [187, 481] on li "NNC-Preroll-Blueberry Diesel-1g (227)" at bounding box center [267, 476] width 396 height 17
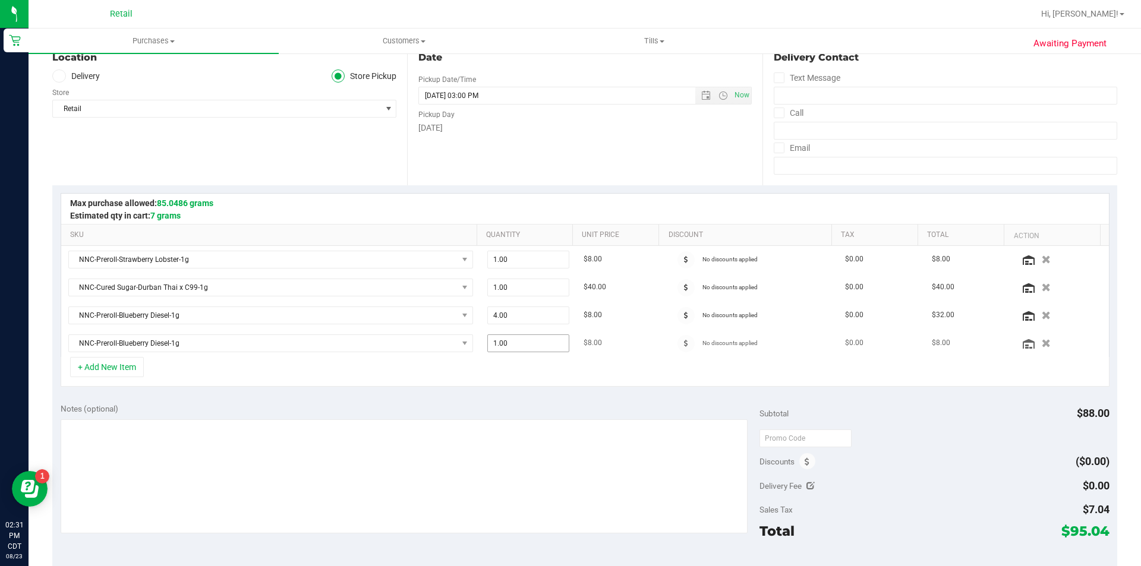
click at [509, 344] on input "1.00" at bounding box center [528, 343] width 81 height 17
click at [1041, 315] on icon "button" at bounding box center [1046, 315] width 10 height 9
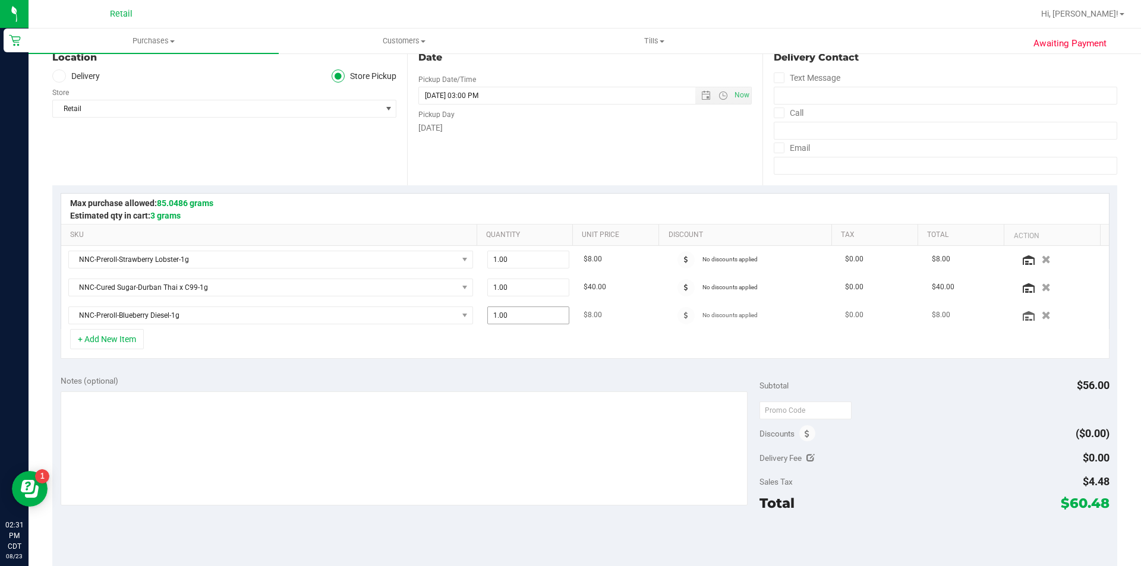
click at [488, 320] on input "1.00" at bounding box center [528, 315] width 81 height 17
type input "4"
click at [838, 328] on td "$0.00" at bounding box center [881, 315] width 87 height 27
type input "4.00"
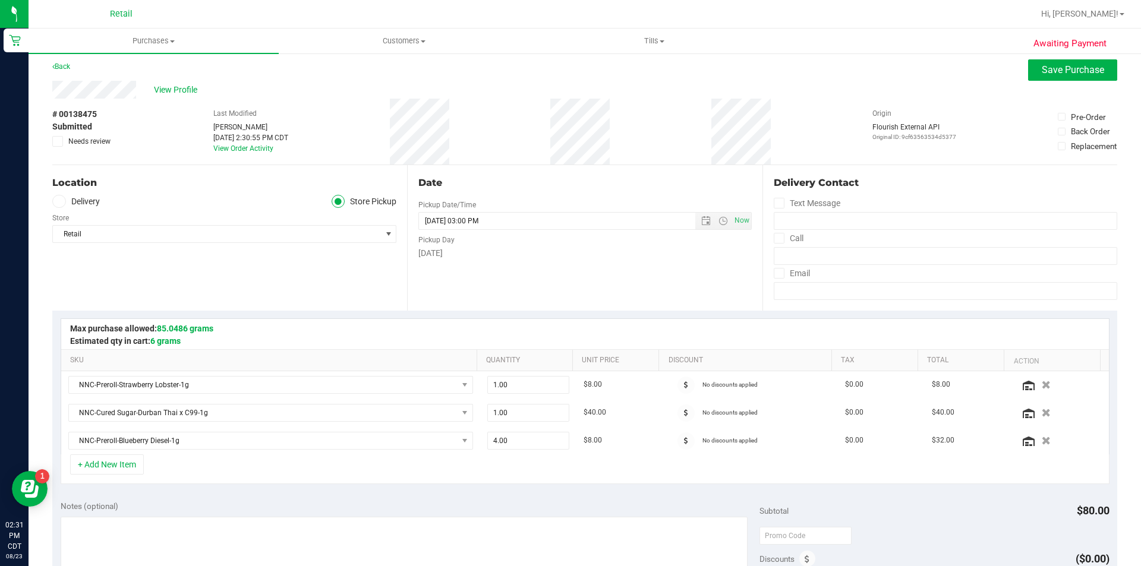
scroll to position [6, 0]
click at [1042, 73] on span "Save Purchase" at bounding box center [1073, 68] width 62 height 11
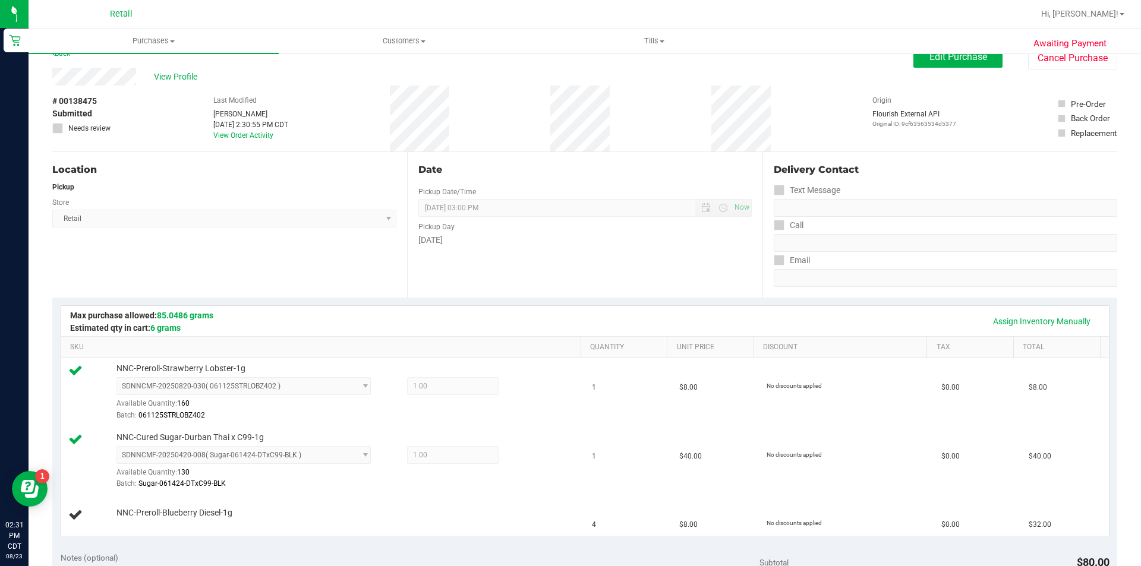
scroll to position [20, 0]
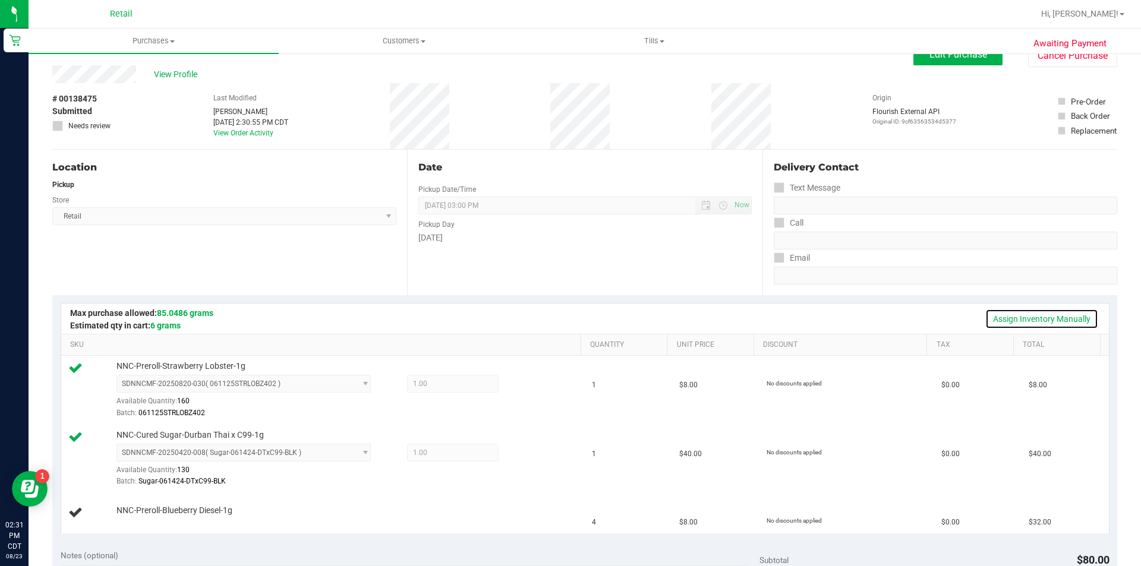
click at [1039, 318] on link "Assign Inventory Manually" at bounding box center [1041, 319] width 113 height 20
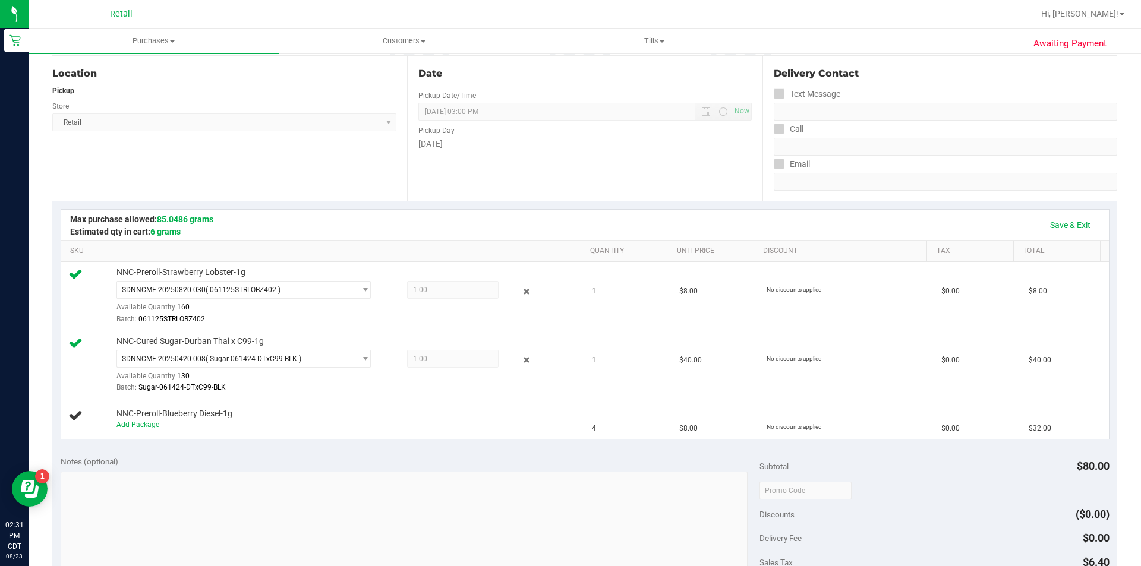
scroll to position [143, 0]
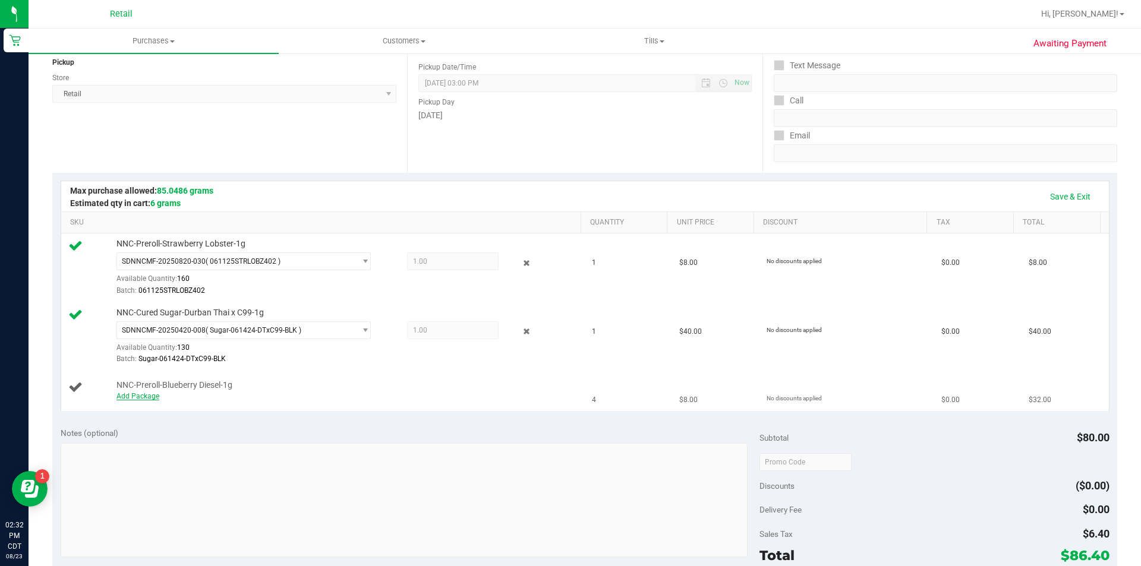
click at [150, 396] on link "Add Package" at bounding box center [137, 396] width 43 height 8
click at [225, 392] on span "Select Package" at bounding box center [236, 399] width 238 height 17
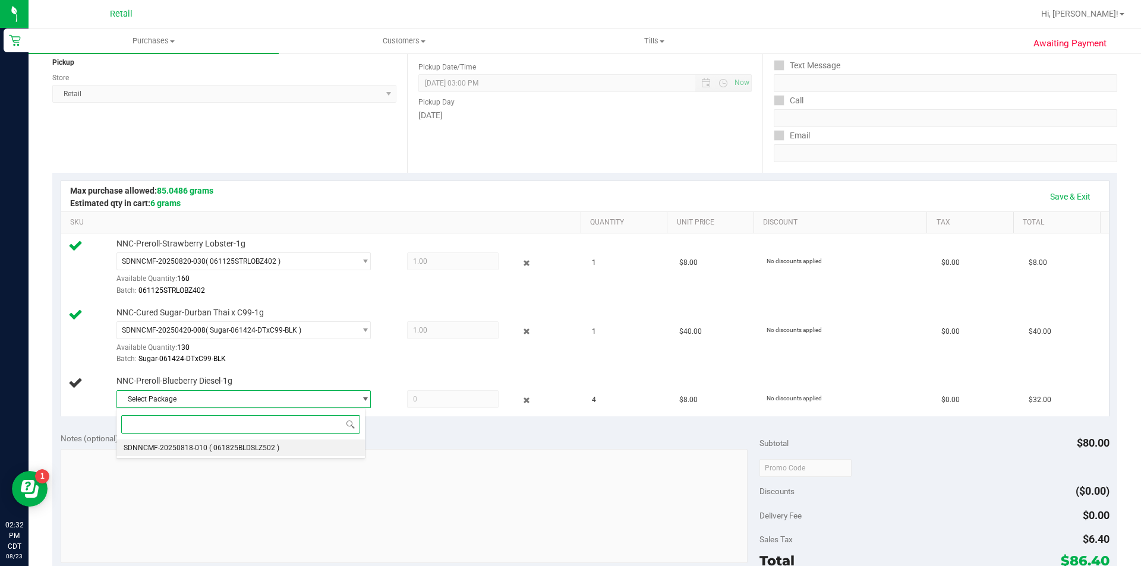
click at [240, 451] on span "( 061825BLDSLZ502 )" at bounding box center [244, 448] width 70 height 8
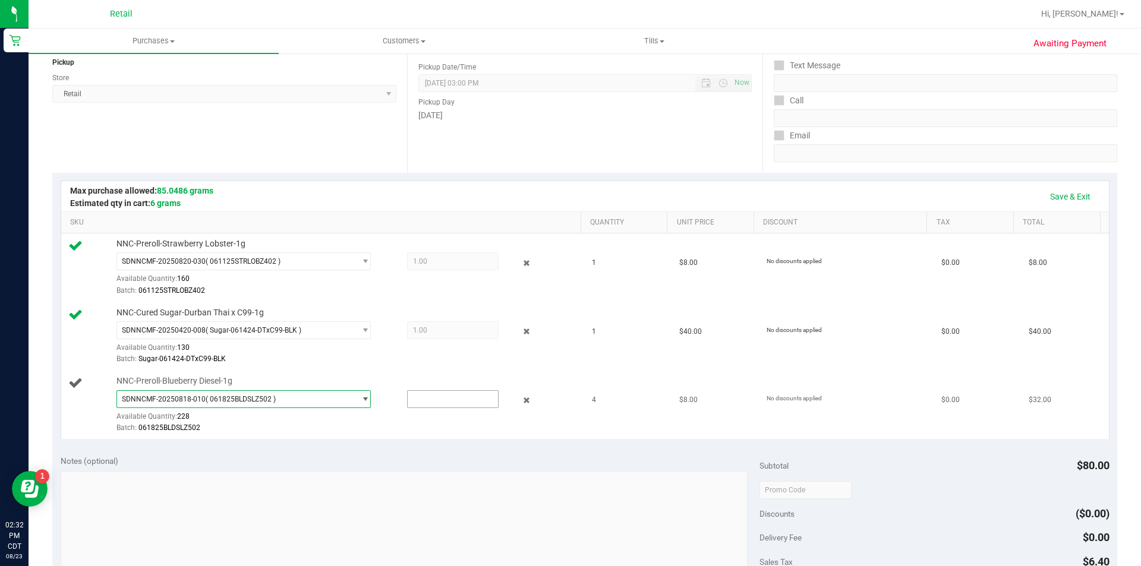
click at [419, 402] on input "text" at bounding box center [453, 399] width 90 height 17
type input "4"
click at [463, 407] on input "4" at bounding box center [453, 399] width 90 height 17
click at [628, 416] on td "4" at bounding box center [628, 405] width 87 height 68
type input "4.0000"
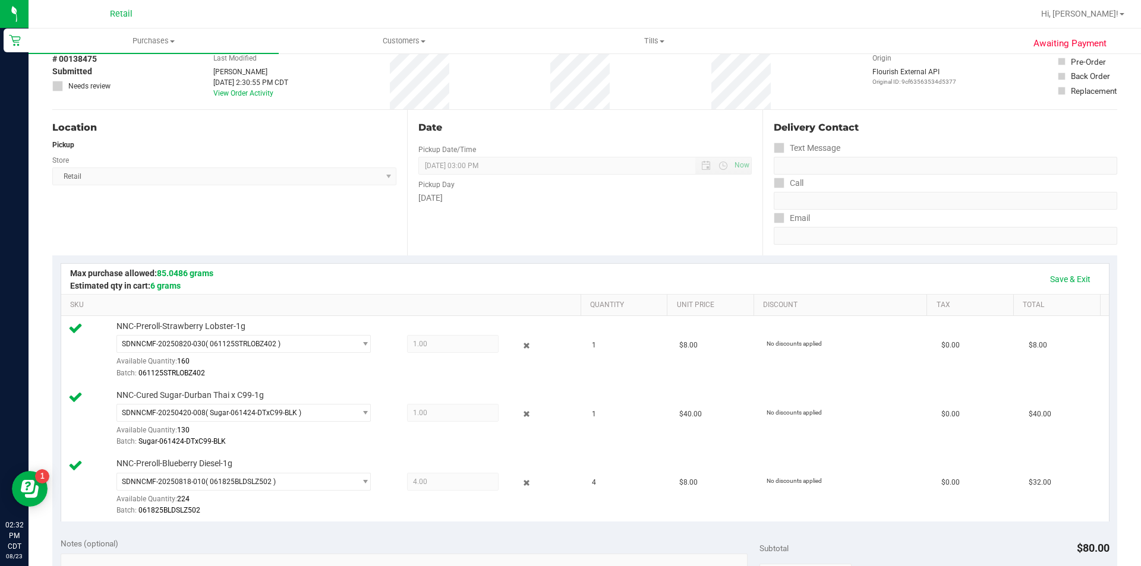
scroll to position [144, 0]
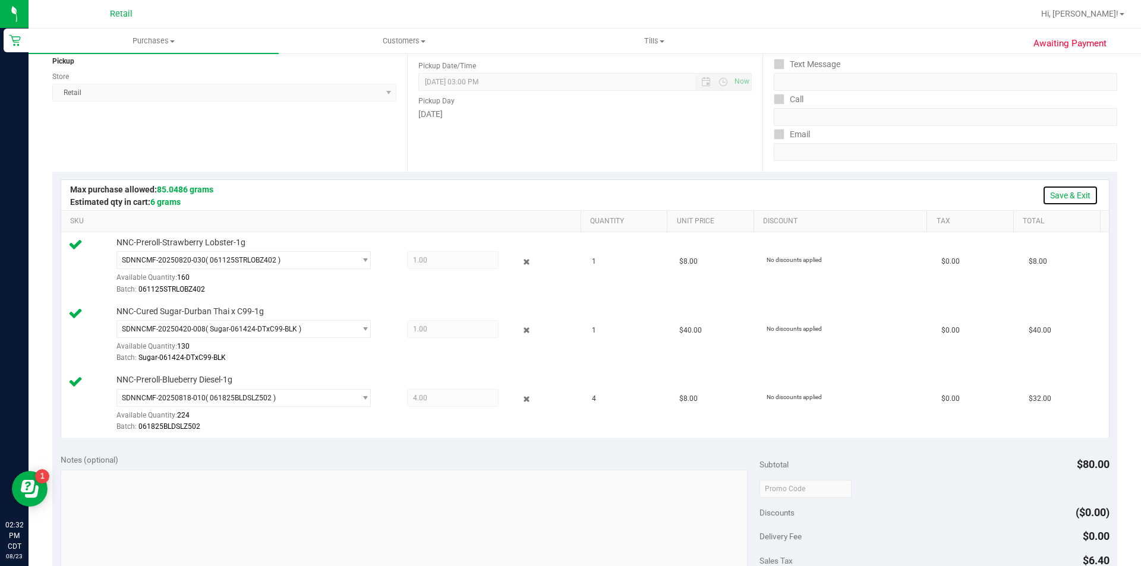
click at [1055, 194] on link "Save & Exit" at bounding box center [1070, 195] width 56 height 20
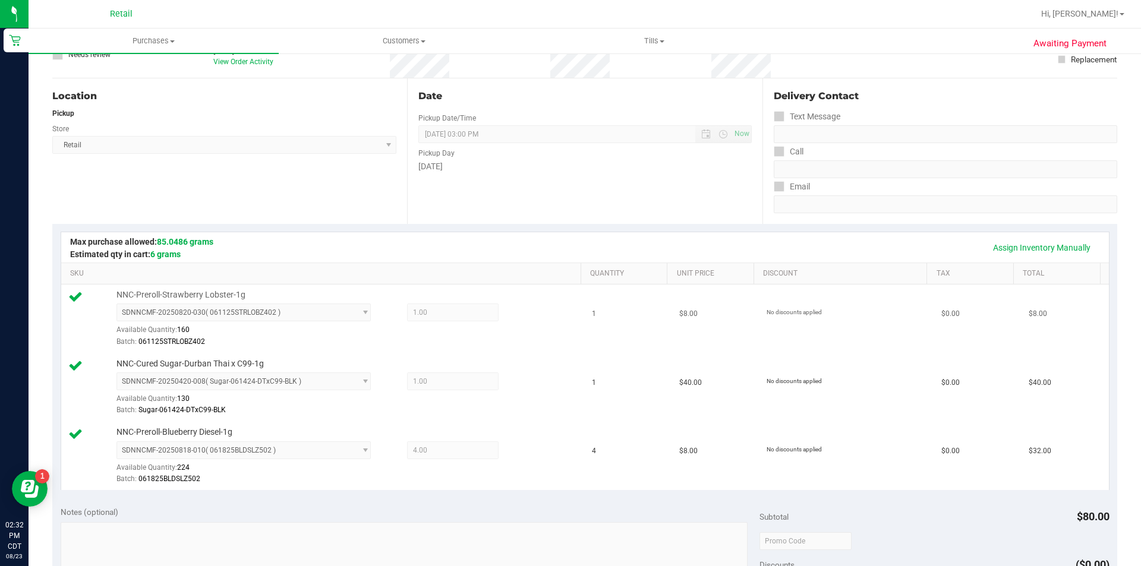
scroll to position [178, 0]
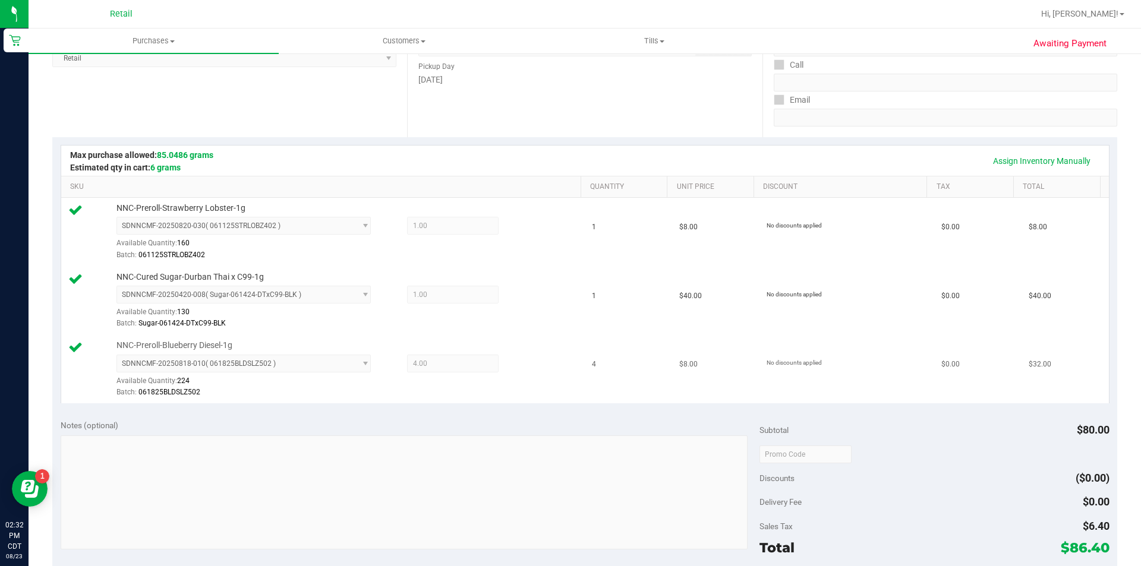
click at [425, 370] on span "4.00 4" at bounding box center [452, 364] width 91 height 18
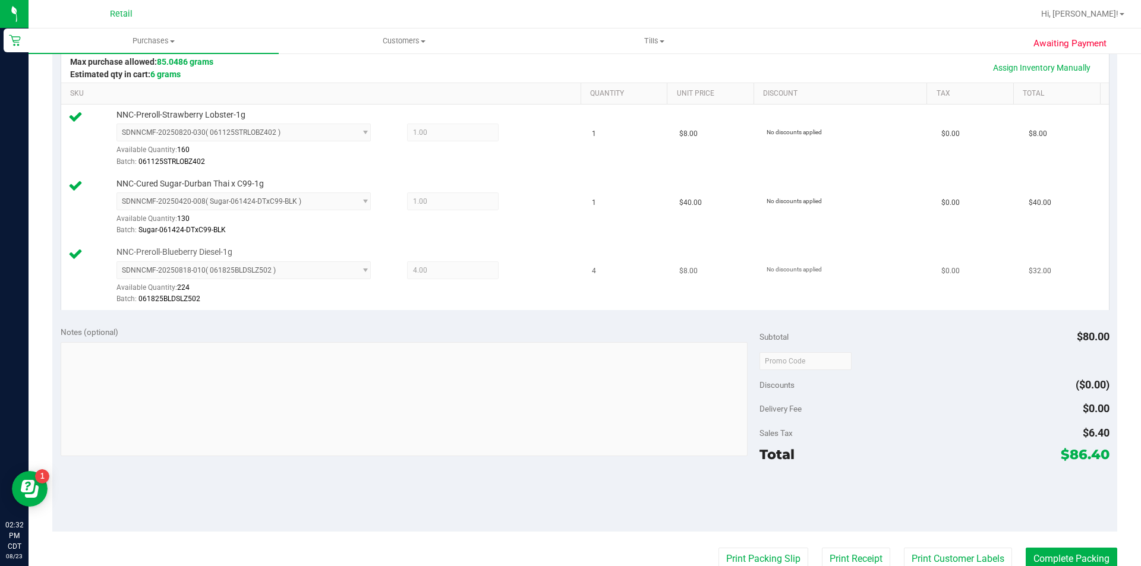
scroll to position [538, 0]
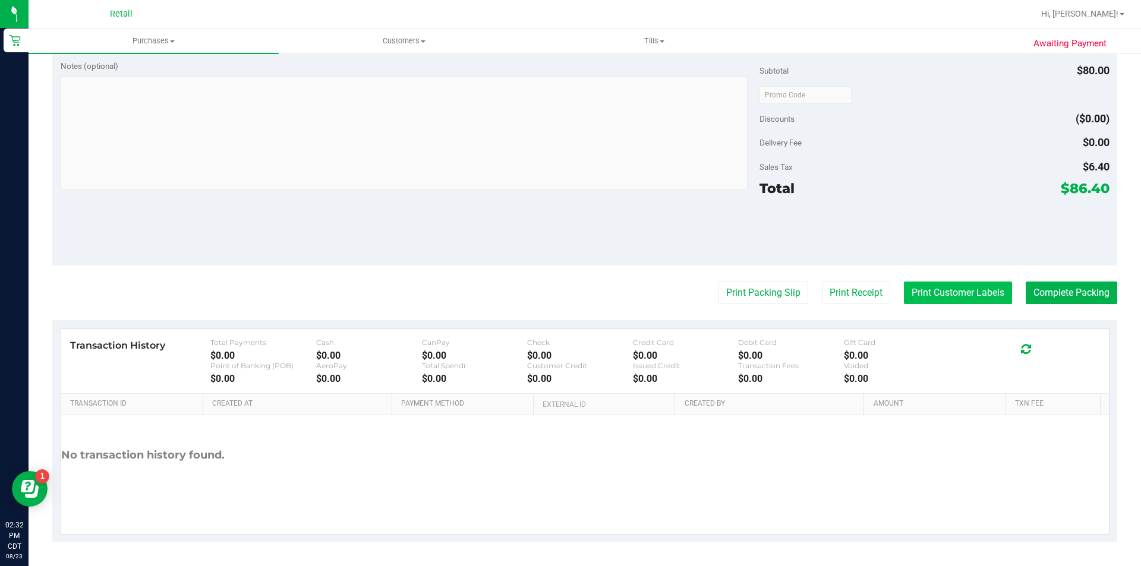
click at [941, 290] on button "Print Customer Labels" at bounding box center [958, 293] width 108 height 23
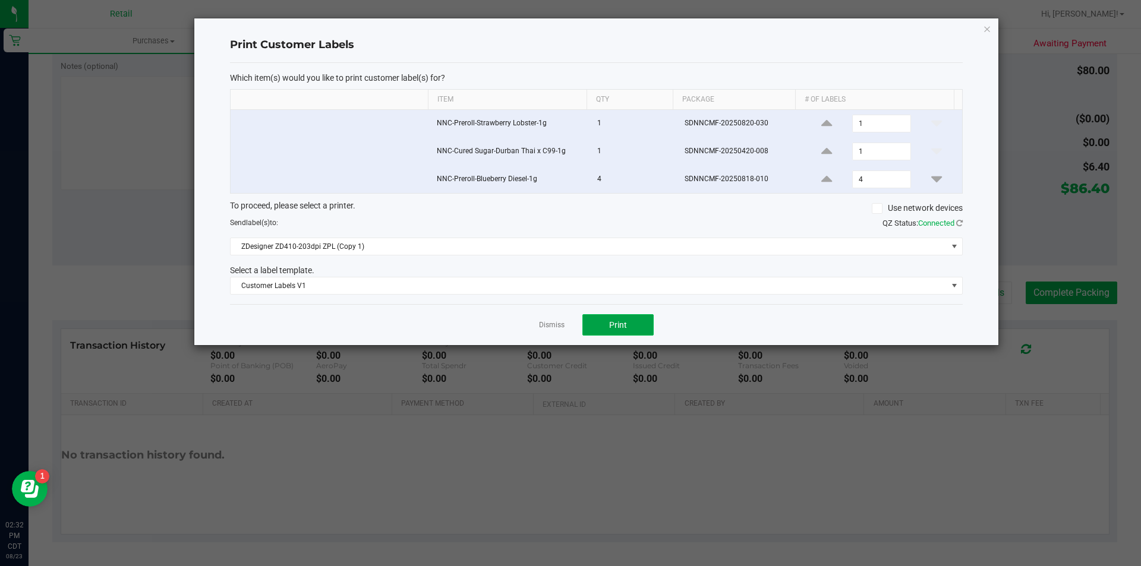
click at [624, 327] on span "Print" at bounding box center [618, 325] width 18 height 10
click at [986, 29] on icon "button" at bounding box center [987, 28] width 8 height 14
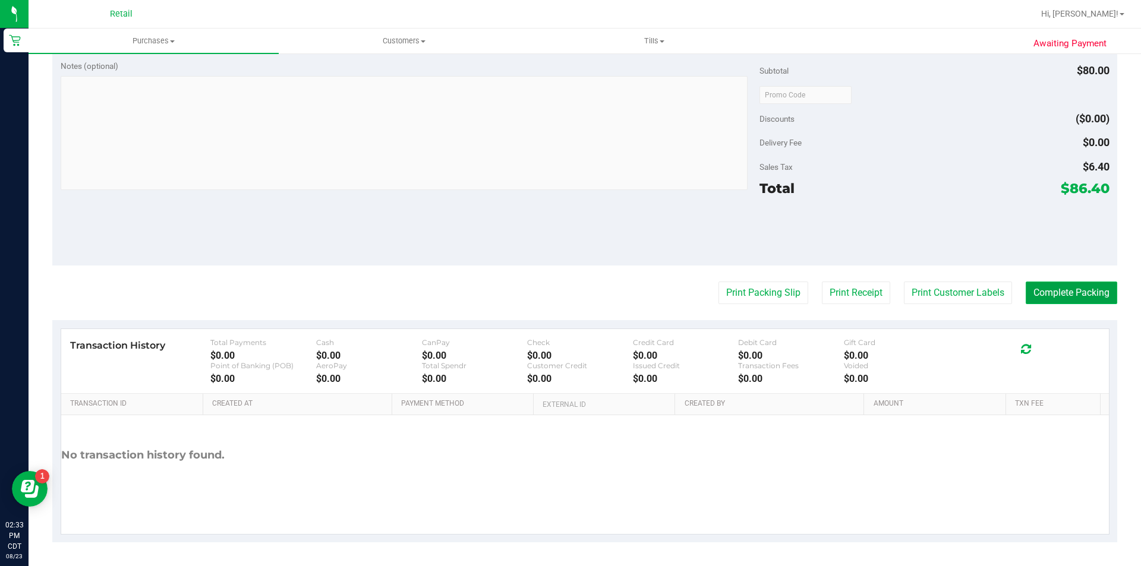
click at [1052, 292] on button "Complete Packing" at bounding box center [1070, 293] width 91 height 23
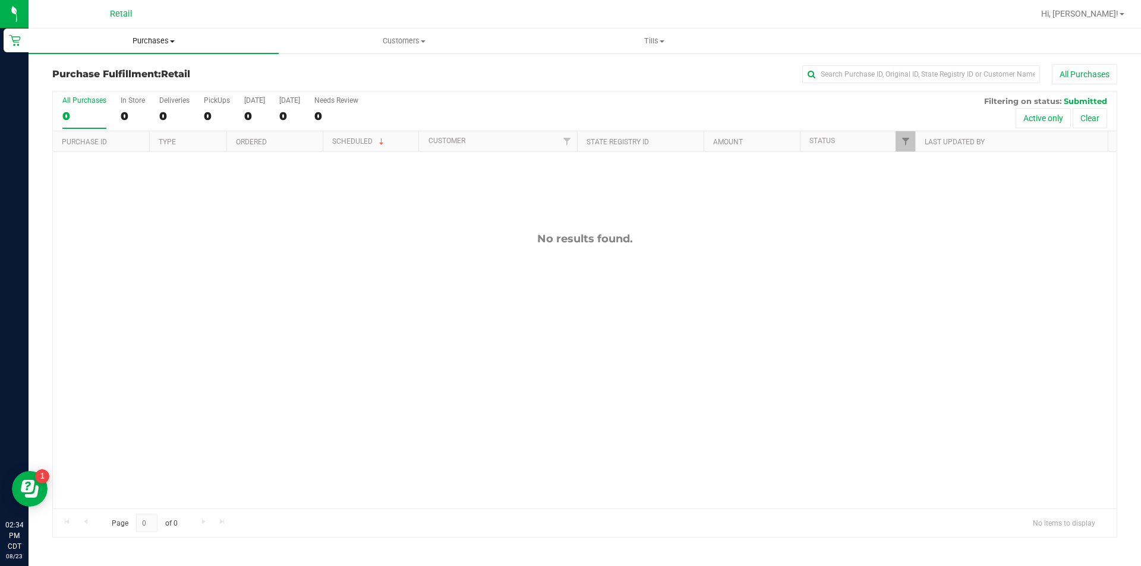
click at [168, 42] on span "Purchases" at bounding box center [154, 41] width 250 height 11
click at [86, 102] on span "All purchases" at bounding box center [71, 100] width 84 height 10
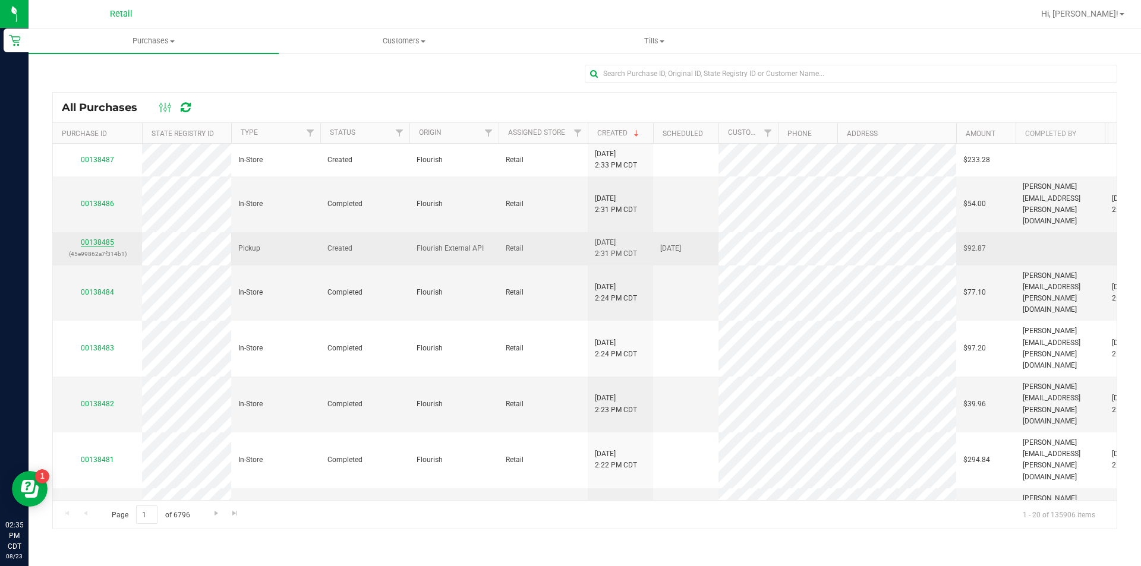
click at [105, 238] on link "00138485" at bounding box center [97, 242] width 33 height 8
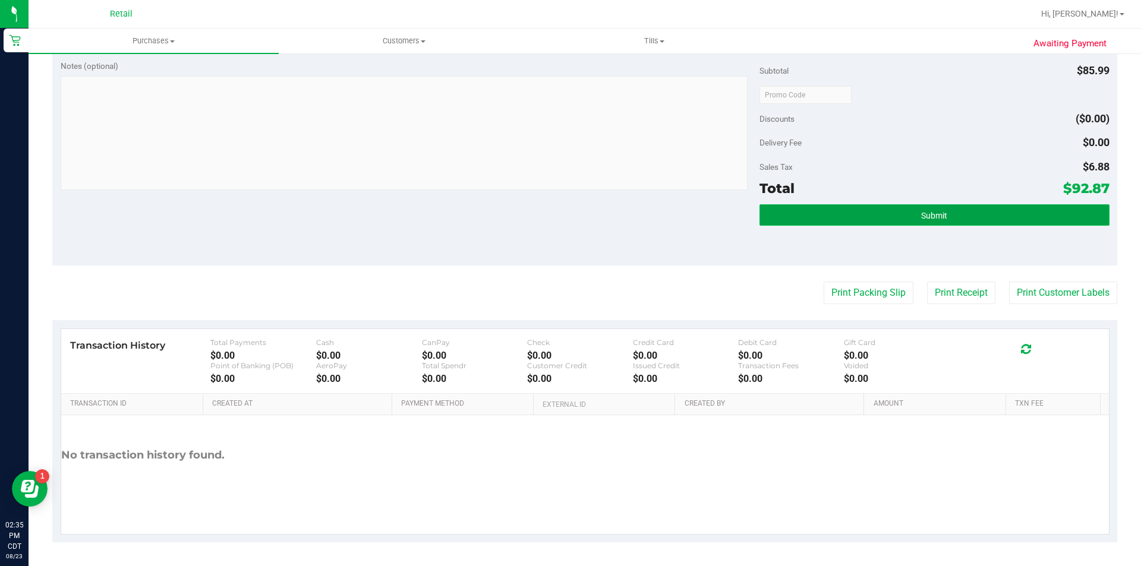
click at [913, 212] on button "Submit" at bounding box center [933, 214] width 349 height 21
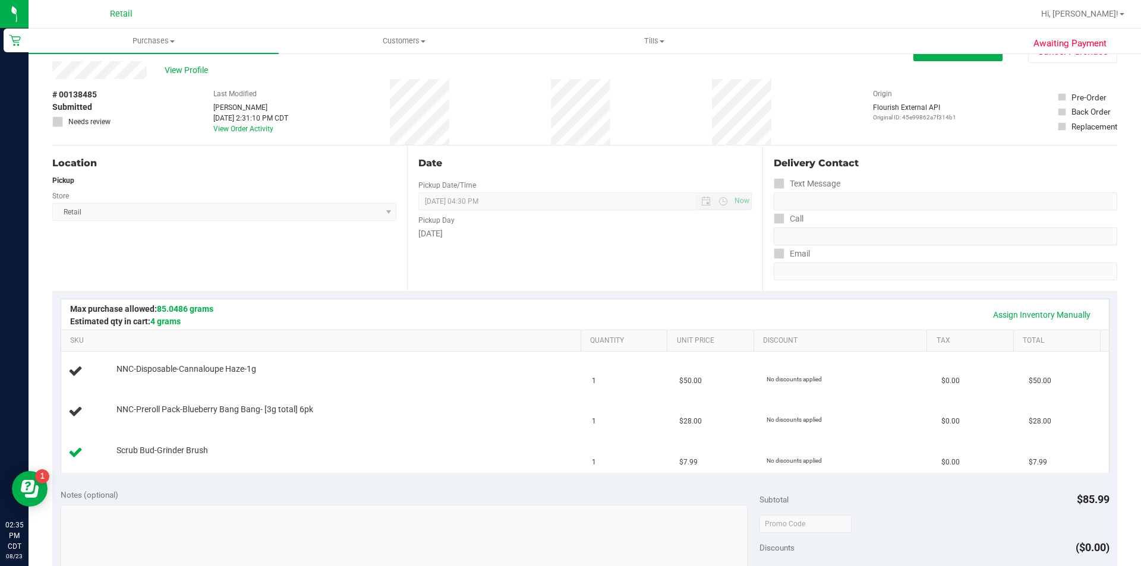
scroll to position [4, 0]
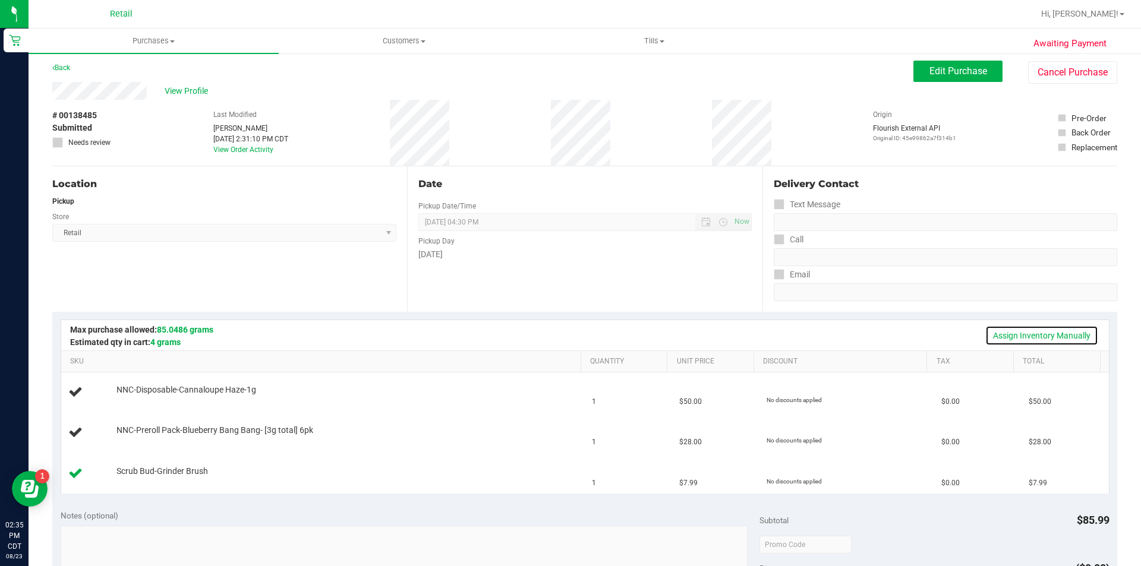
click at [1015, 334] on link "Assign Inventory Manually" at bounding box center [1041, 336] width 113 height 20
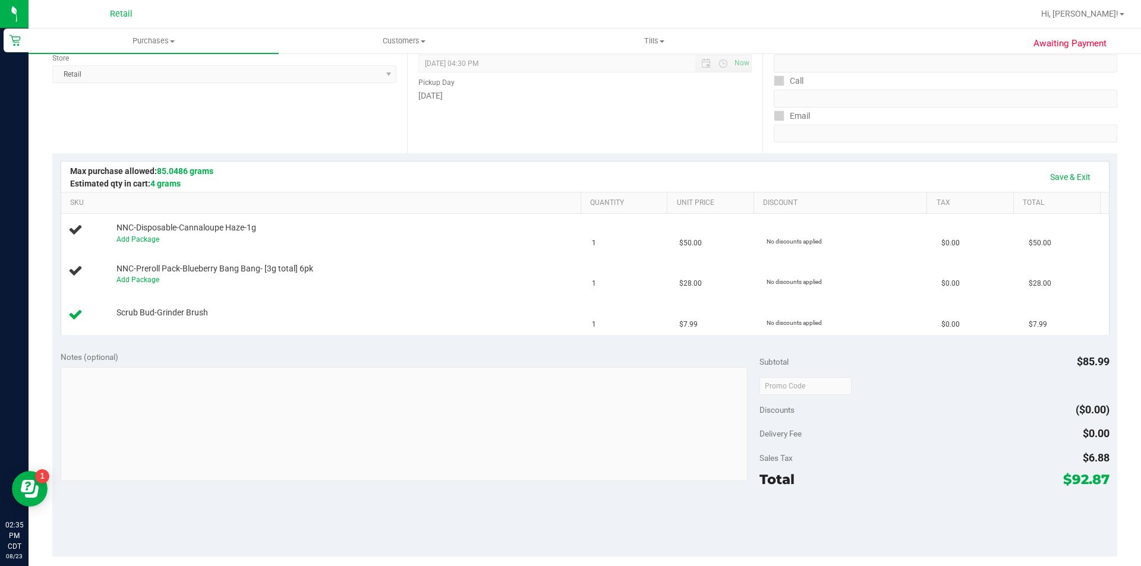
scroll to position [176, 0]
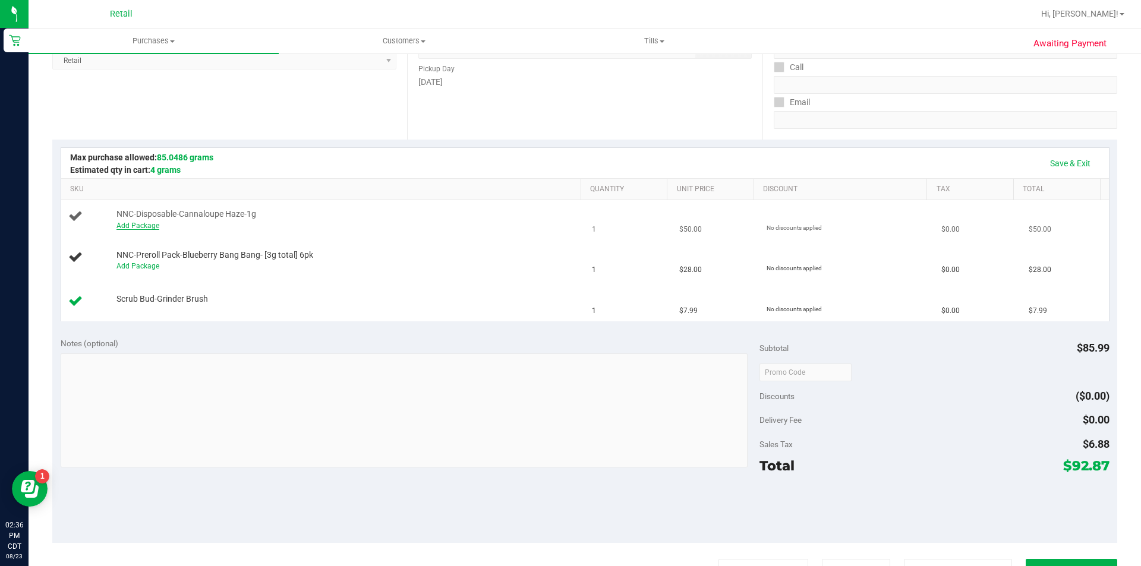
click at [146, 222] on link "Add Package" at bounding box center [137, 226] width 43 height 8
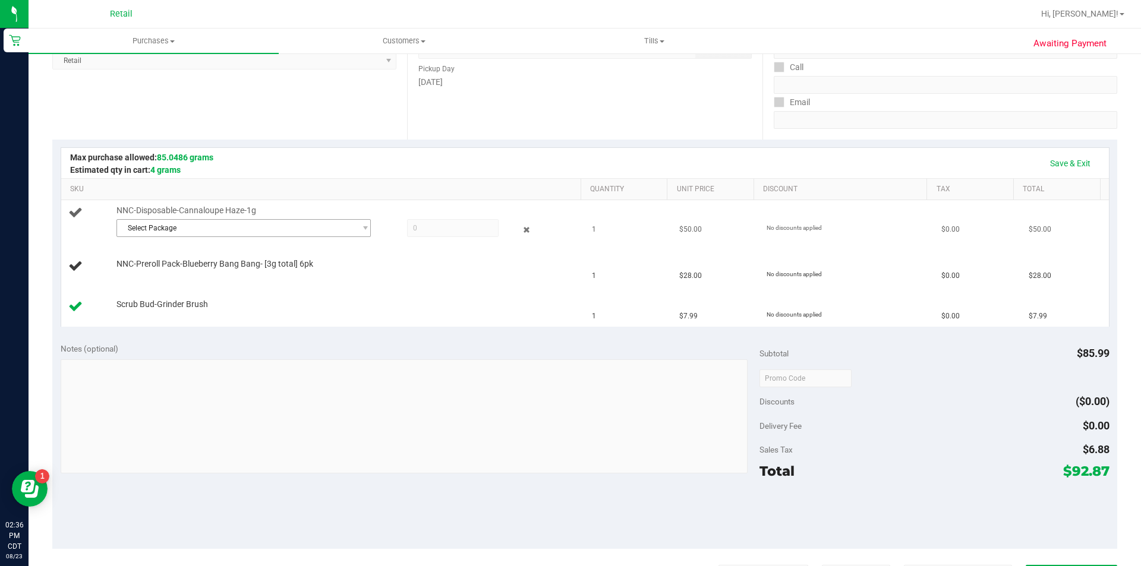
click at [167, 229] on span "Select Package" at bounding box center [236, 228] width 238 height 17
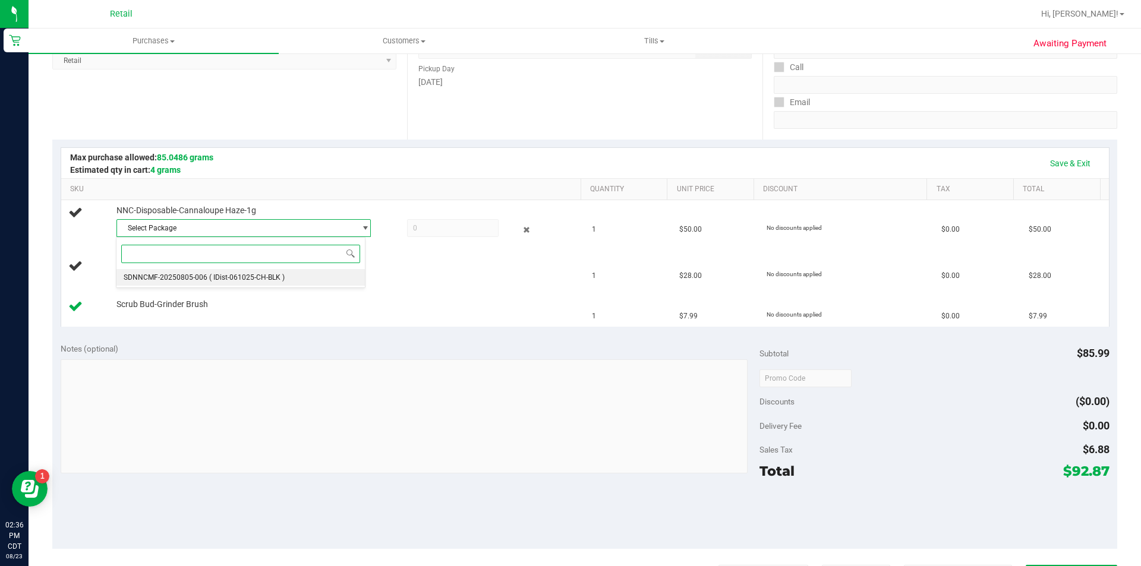
click at [217, 280] on span "( IDist-061025-CH-BLK )" at bounding box center [246, 277] width 75 height 8
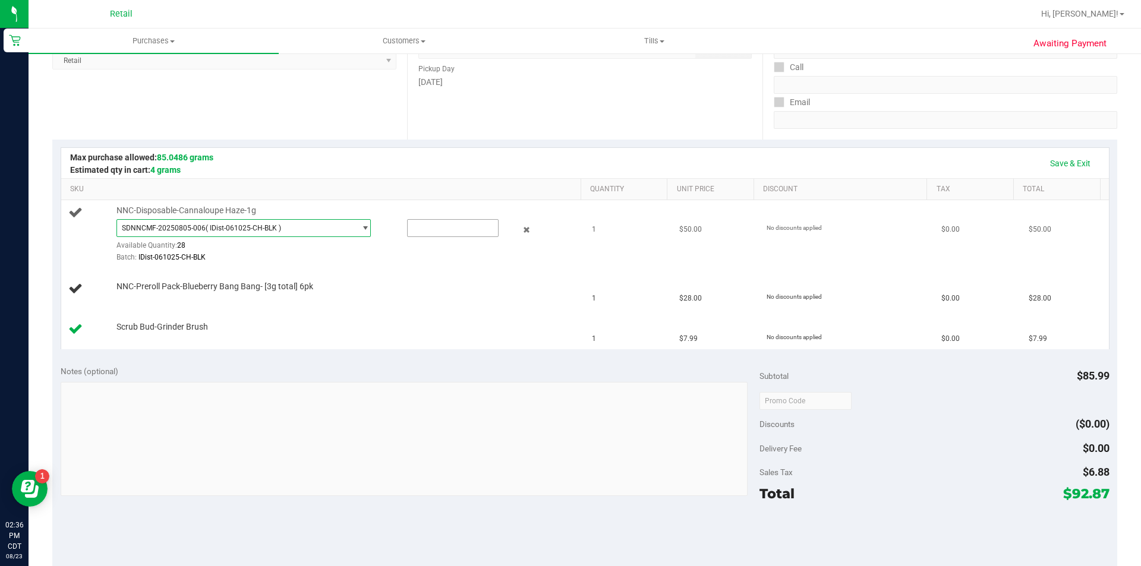
click at [429, 227] on input "text" at bounding box center [453, 228] width 90 height 17
type input "1"
click at [386, 287] on div "NNC-Preroll Pack-Blueberry Bang Bang- [3g total] 6pk" at bounding box center [343, 287] width 465 height 12
type input "1.0000"
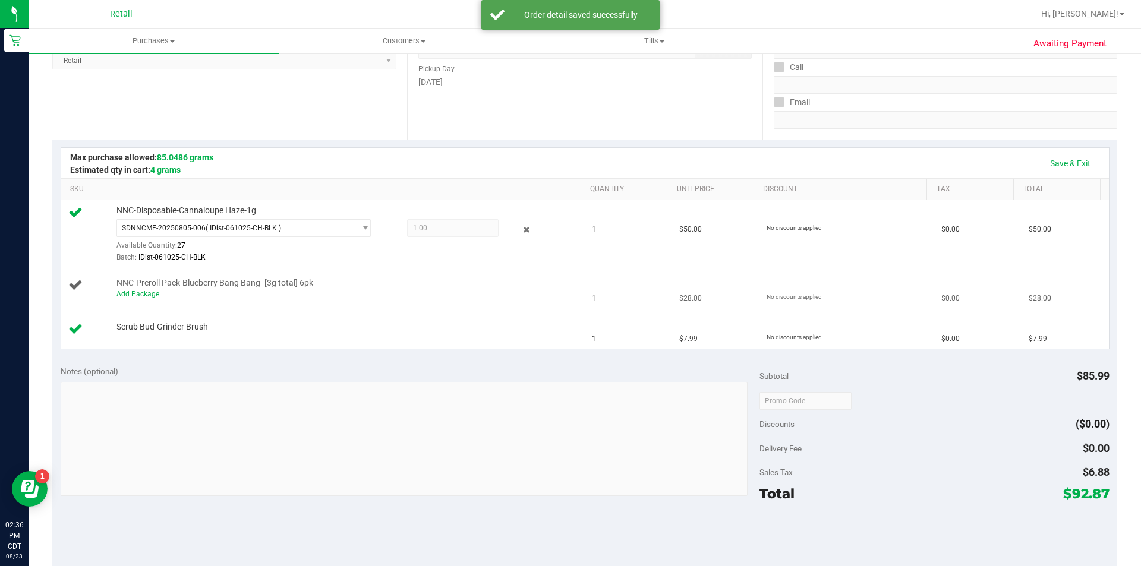
click at [147, 296] on link "Add Package" at bounding box center [137, 294] width 43 height 8
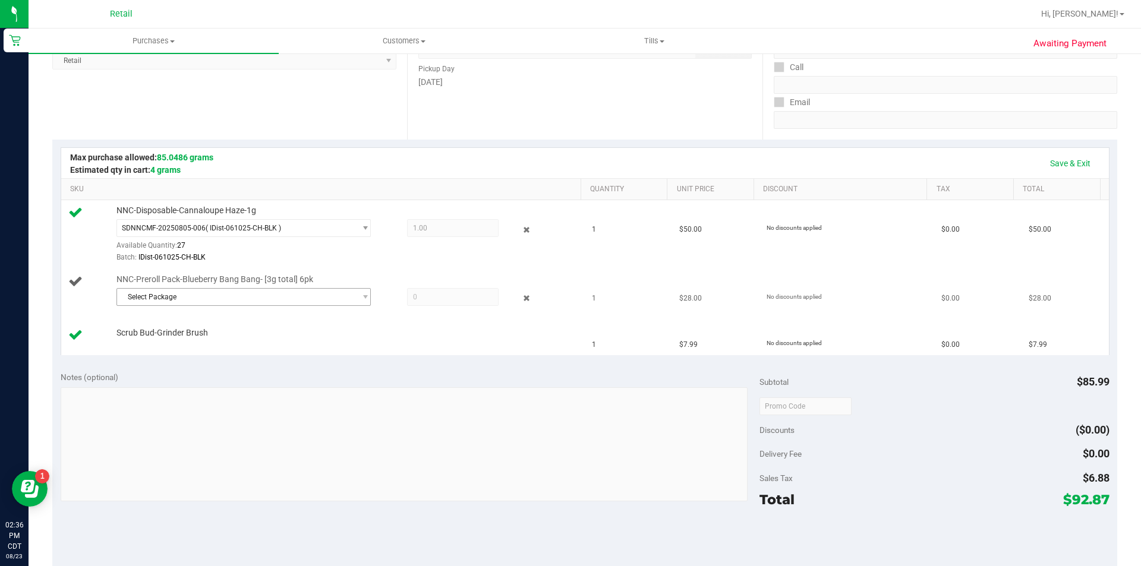
click at [168, 299] on span "Select Package" at bounding box center [236, 297] width 238 height 17
click at [250, 350] on span "( 041625BBBZ402 )" at bounding box center [240, 346] width 62 height 8
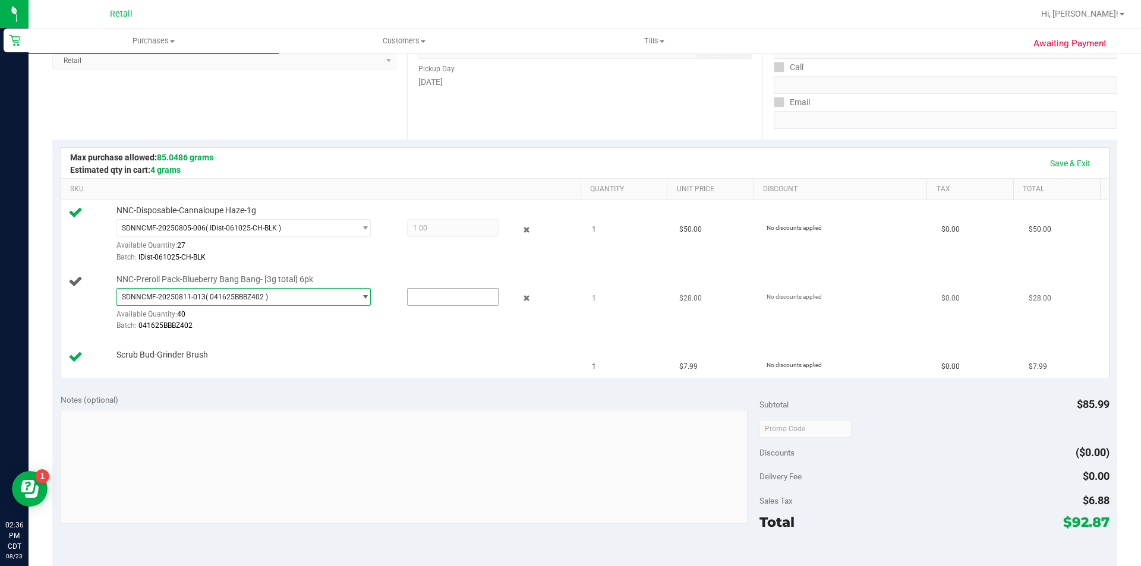
click at [428, 298] on input "text" at bounding box center [453, 297] width 90 height 17
type input "1"
click at [296, 344] on td "Scrub Bud-Grinder Brush" at bounding box center [323, 357] width 524 height 40
type input "1.0000"
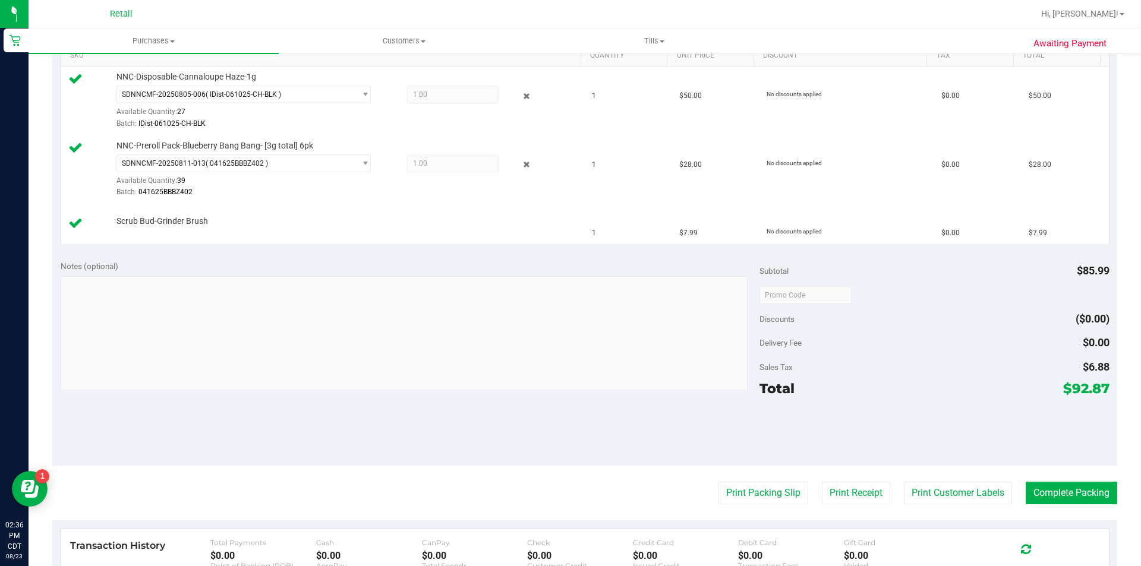
scroll to position [510, 0]
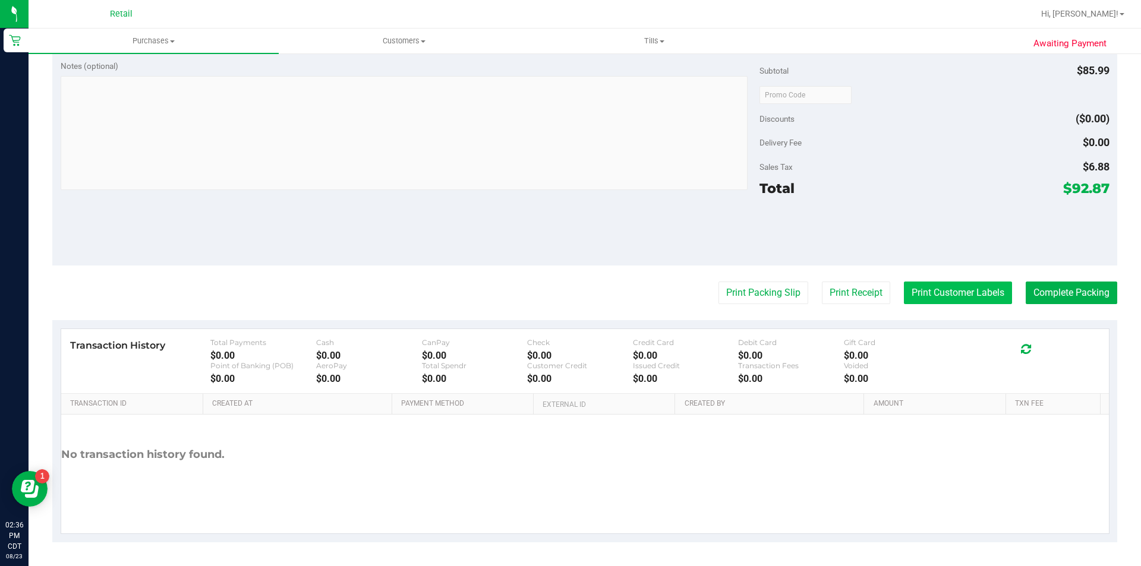
click at [930, 287] on button "Print Customer Labels" at bounding box center [958, 293] width 108 height 23
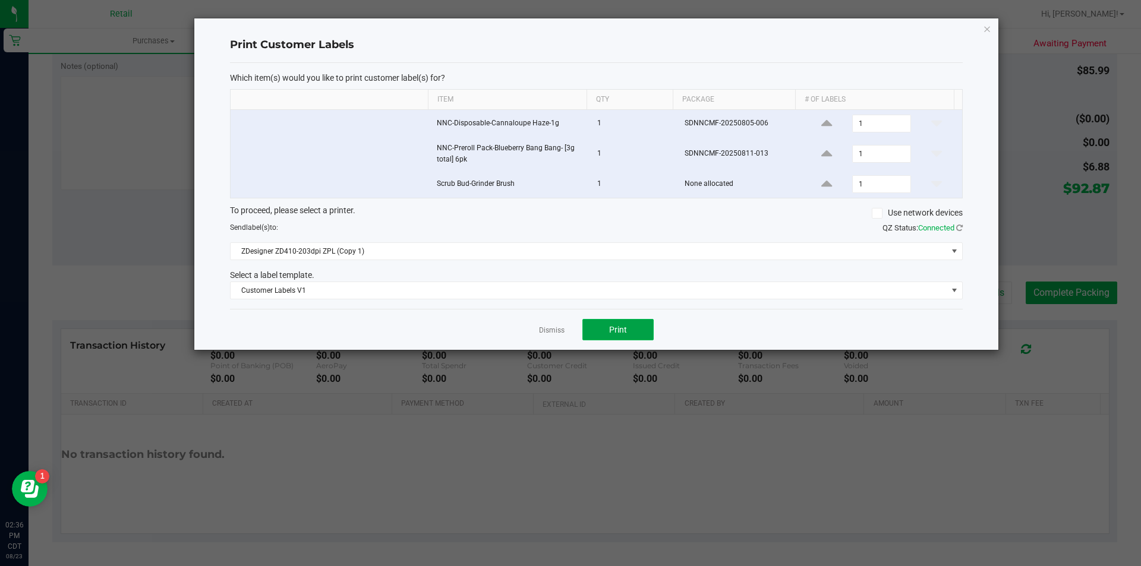
click at [620, 326] on span "Print" at bounding box center [618, 330] width 18 height 10
click at [987, 28] on icon "button" at bounding box center [987, 28] width 8 height 14
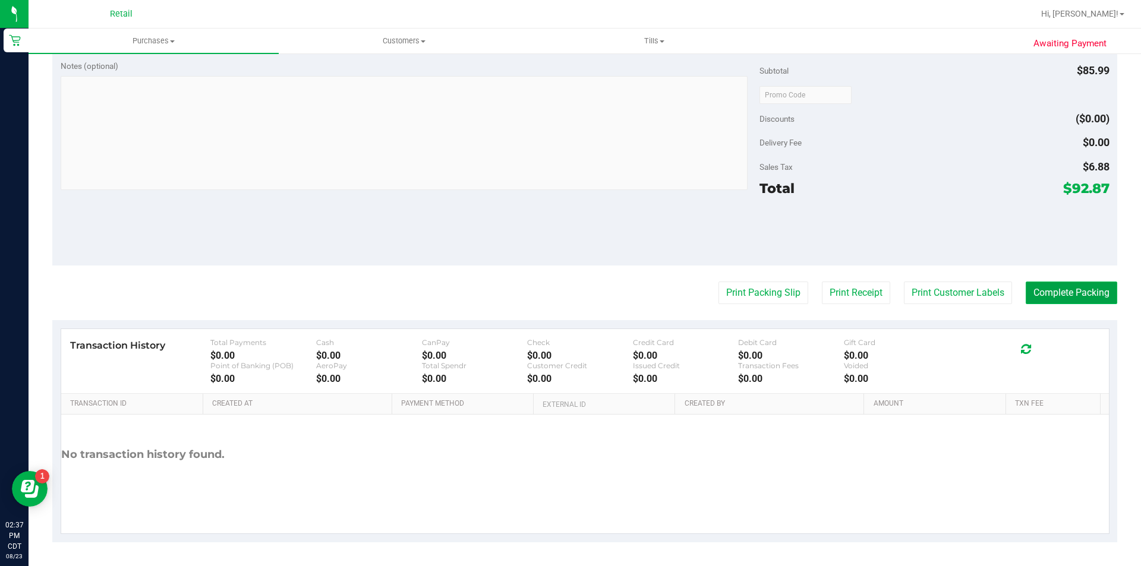
click at [1037, 290] on button "Complete Packing" at bounding box center [1070, 293] width 91 height 23
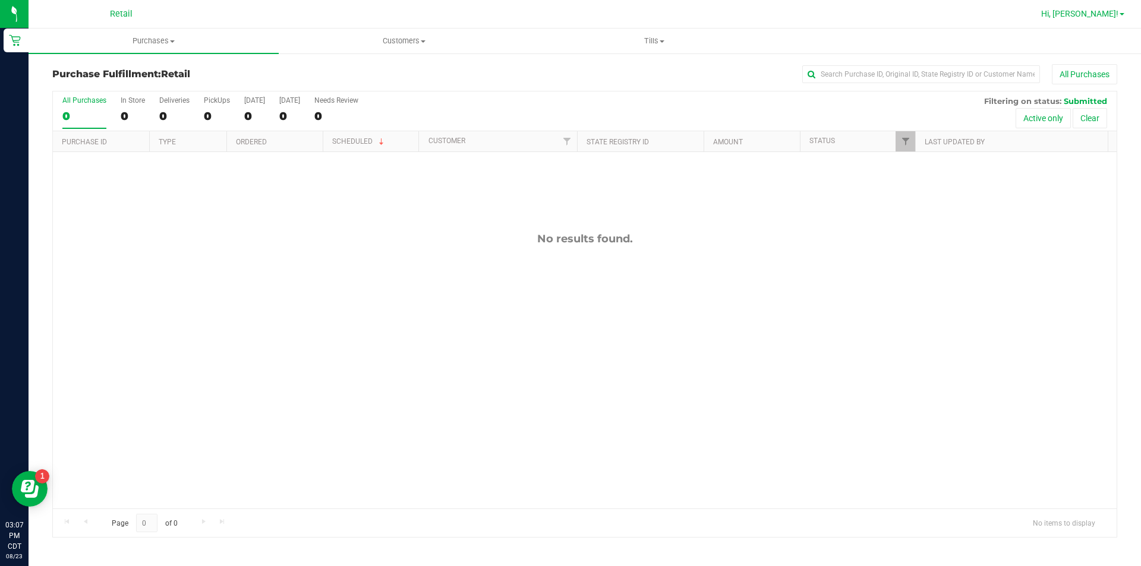
click at [1096, 15] on span "Hi, [PERSON_NAME]!" at bounding box center [1079, 14] width 77 height 10
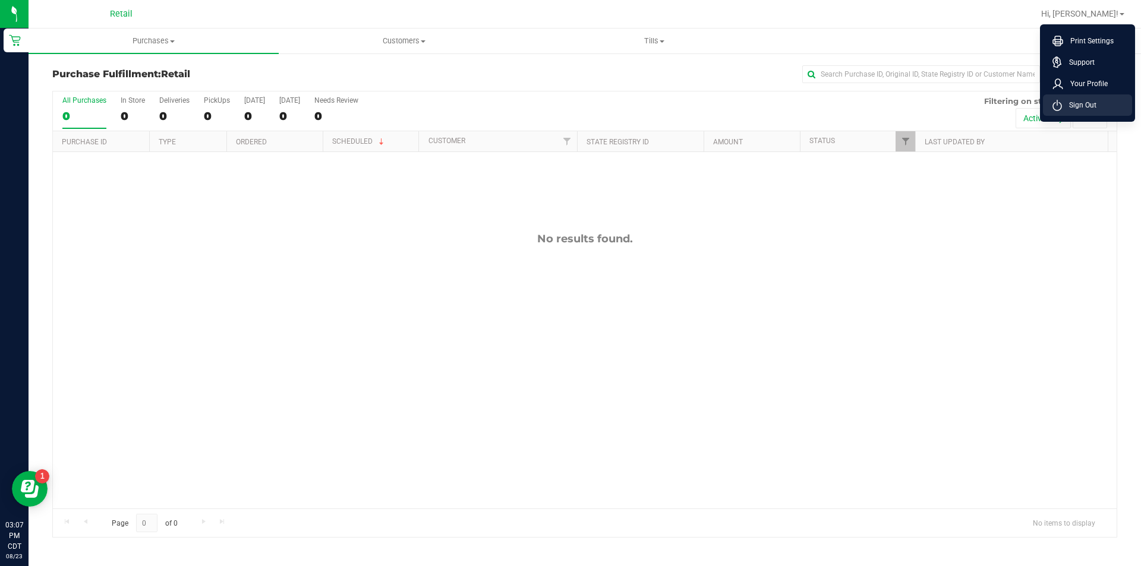
click at [1074, 109] on span "Sign Out" at bounding box center [1079, 105] width 34 height 12
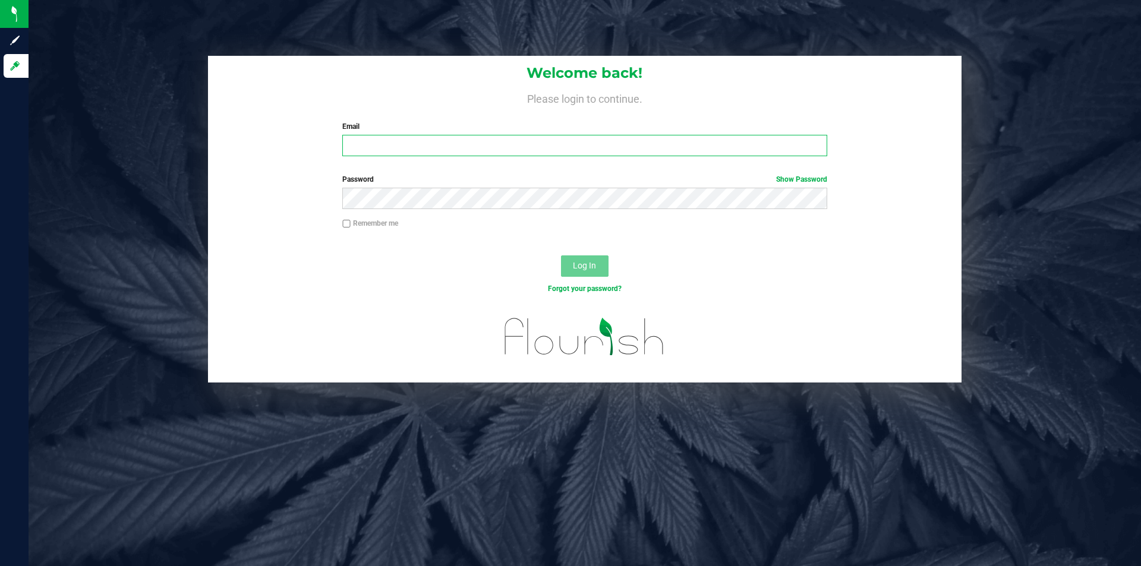
click at [407, 141] on input "Email" at bounding box center [584, 145] width 484 height 21
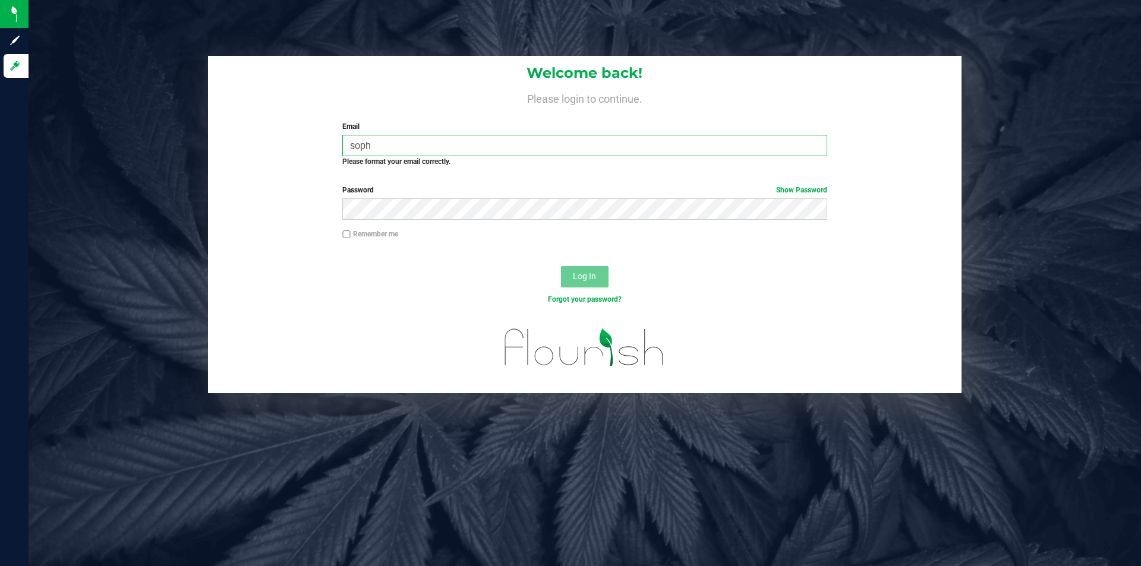
type input "[PERSON_NAME][EMAIL_ADDRESS][PERSON_NAME][DOMAIN_NAME]"
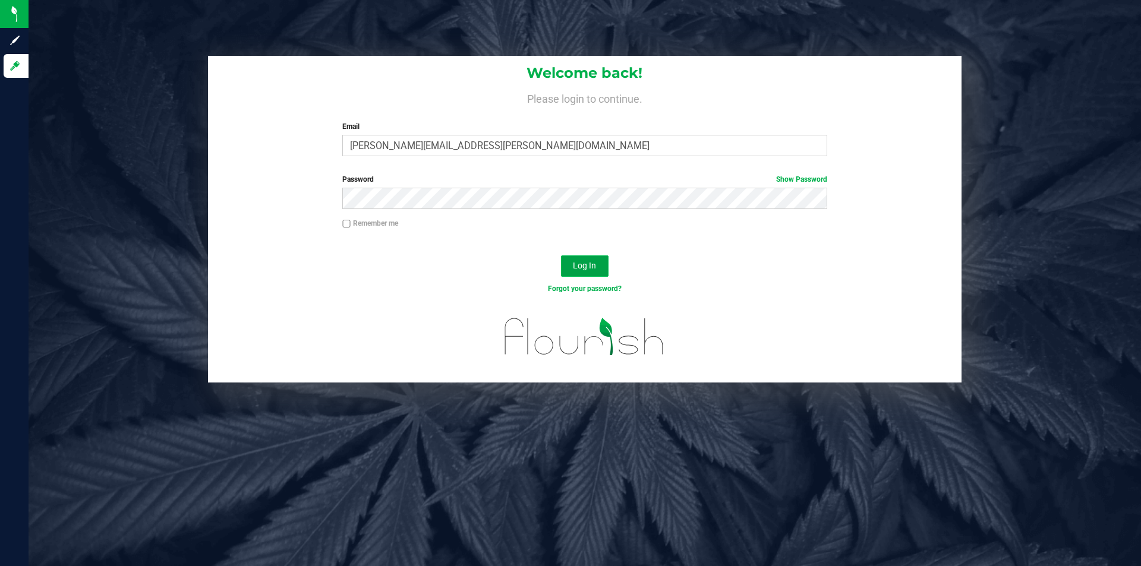
click at [590, 264] on span "Log In" at bounding box center [584, 266] width 23 height 10
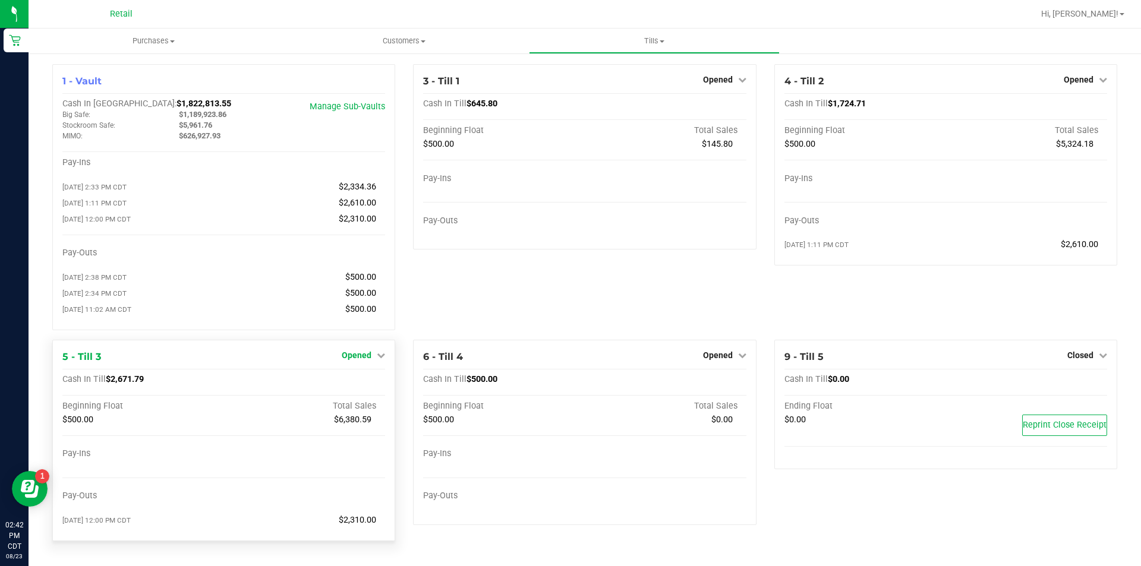
click at [378, 359] on icon at bounding box center [381, 355] width 8 height 8
click at [361, 384] on link "Close Till" at bounding box center [358, 380] width 32 height 10
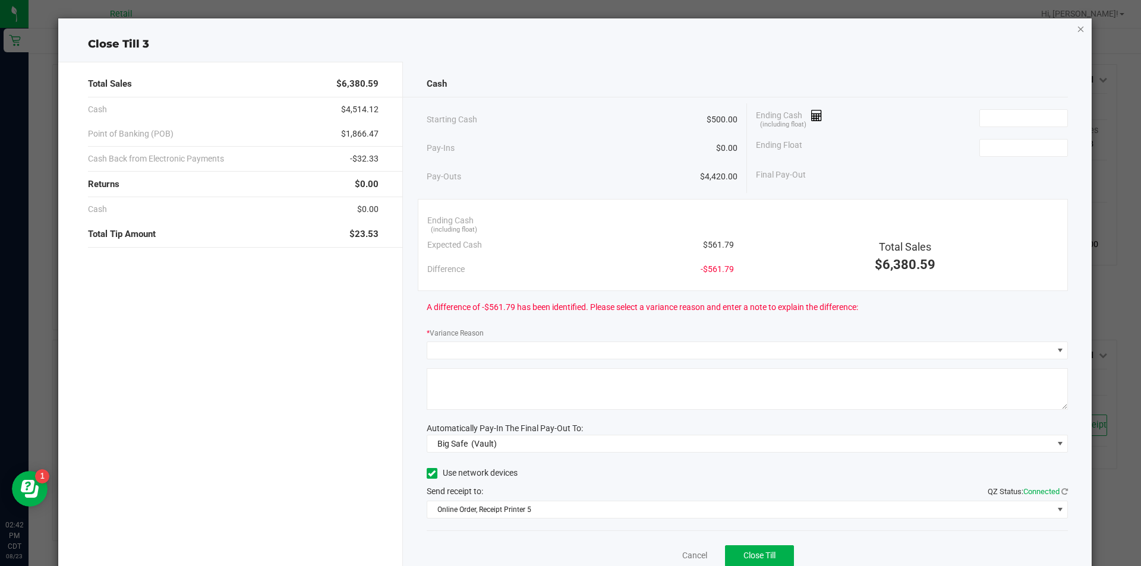
click at [1077, 32] on icon "button" at bounding box center [1081, 28] width 8 height 14
